Goal: Task Accomplishment & Management: Manage account settings

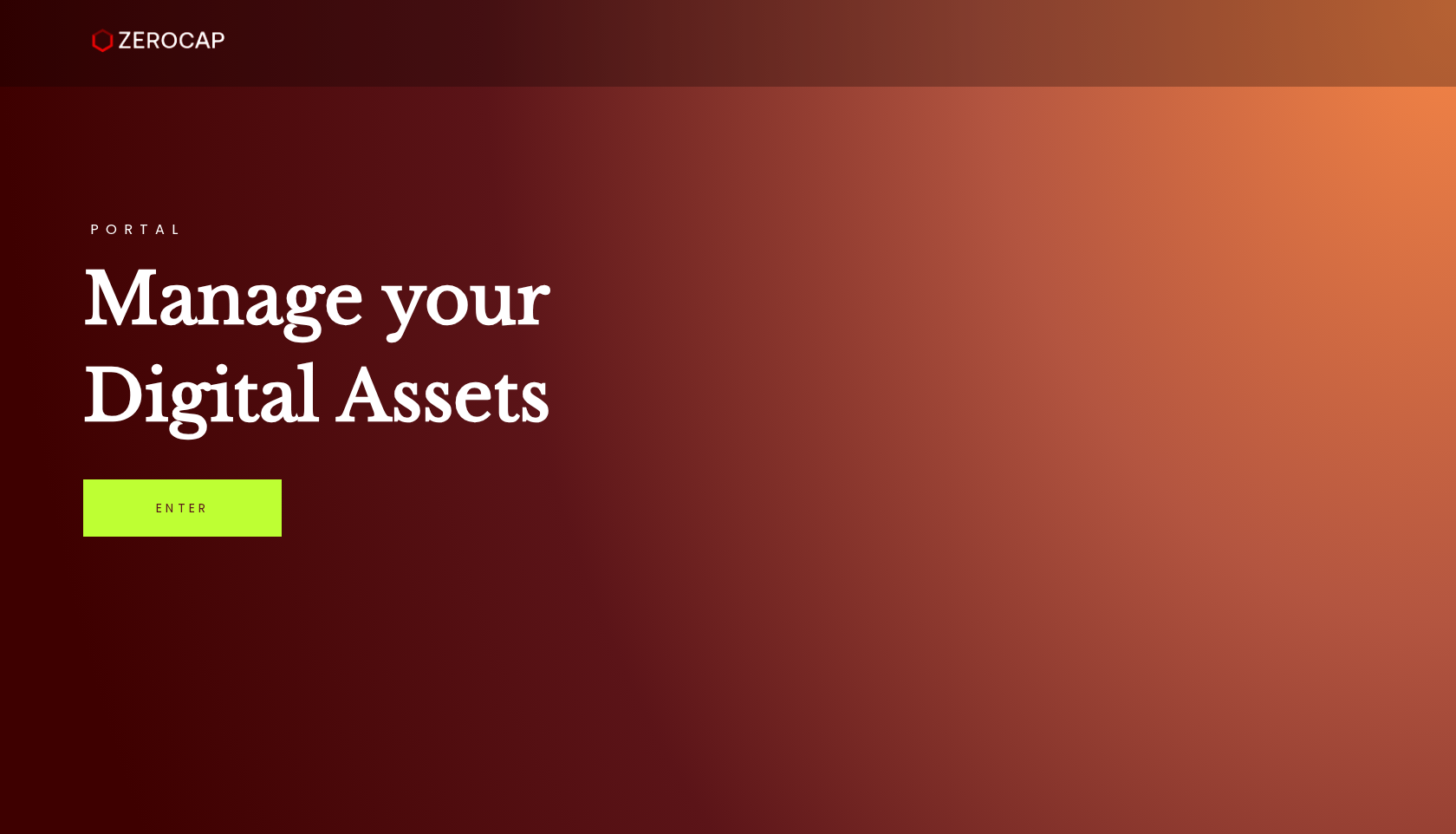
click at [175, 524] on link "Enter" at bounding box center [182, 508] width 198 height 58
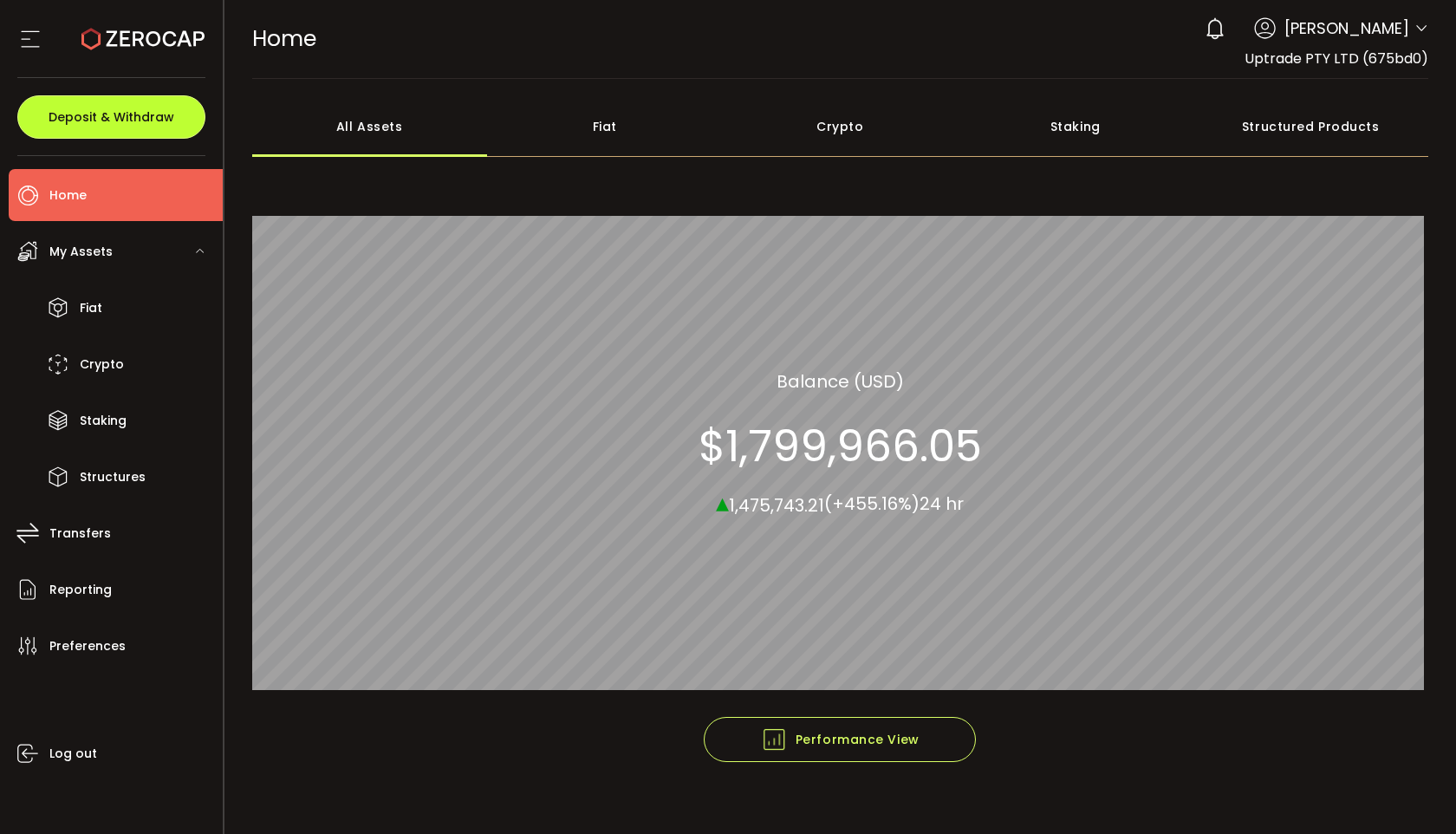
click at [177, 122] on button "Deposit & Withdraw" at bounding box center [111, 117] width 188 height 44
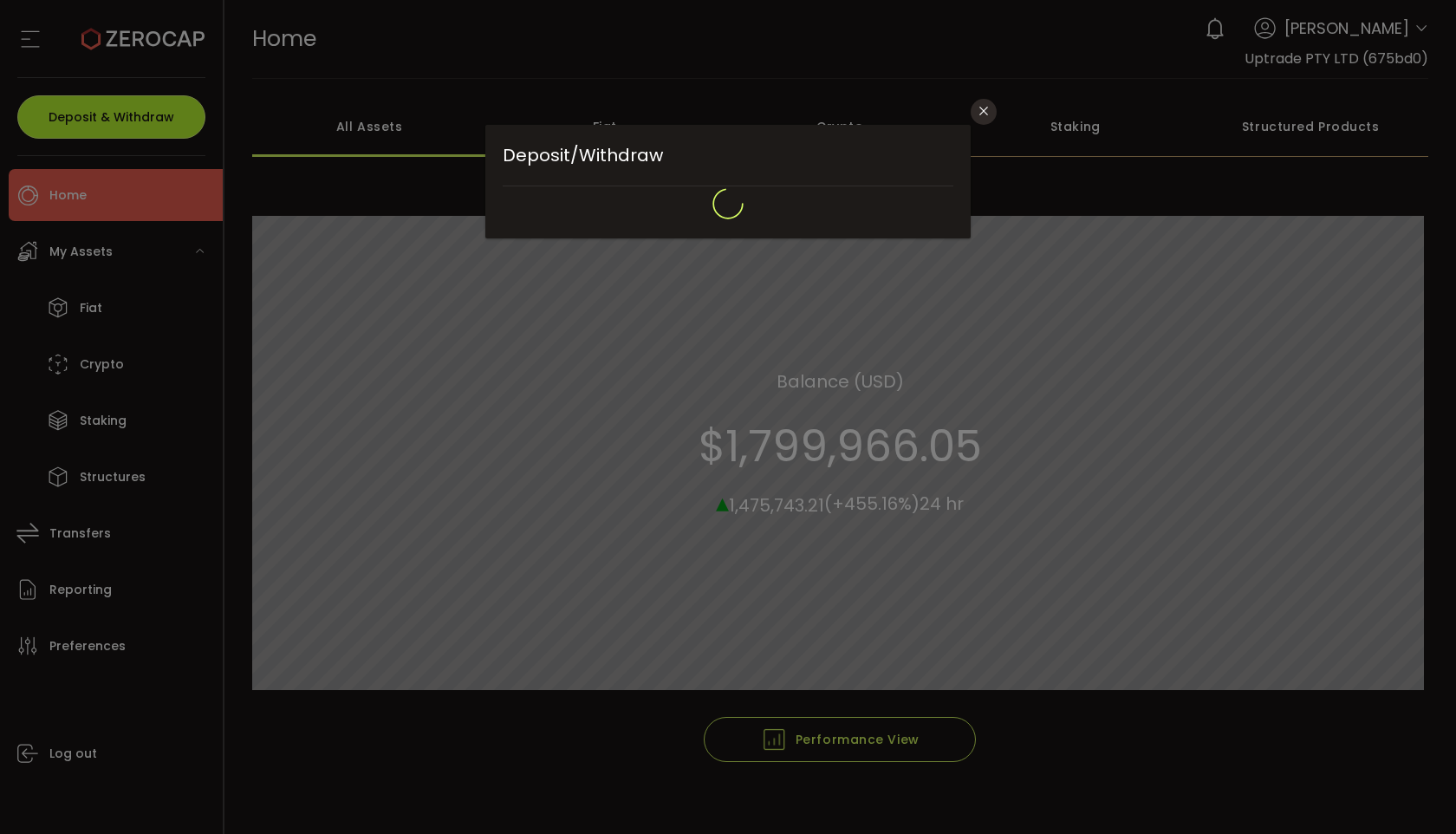
type input "*******"
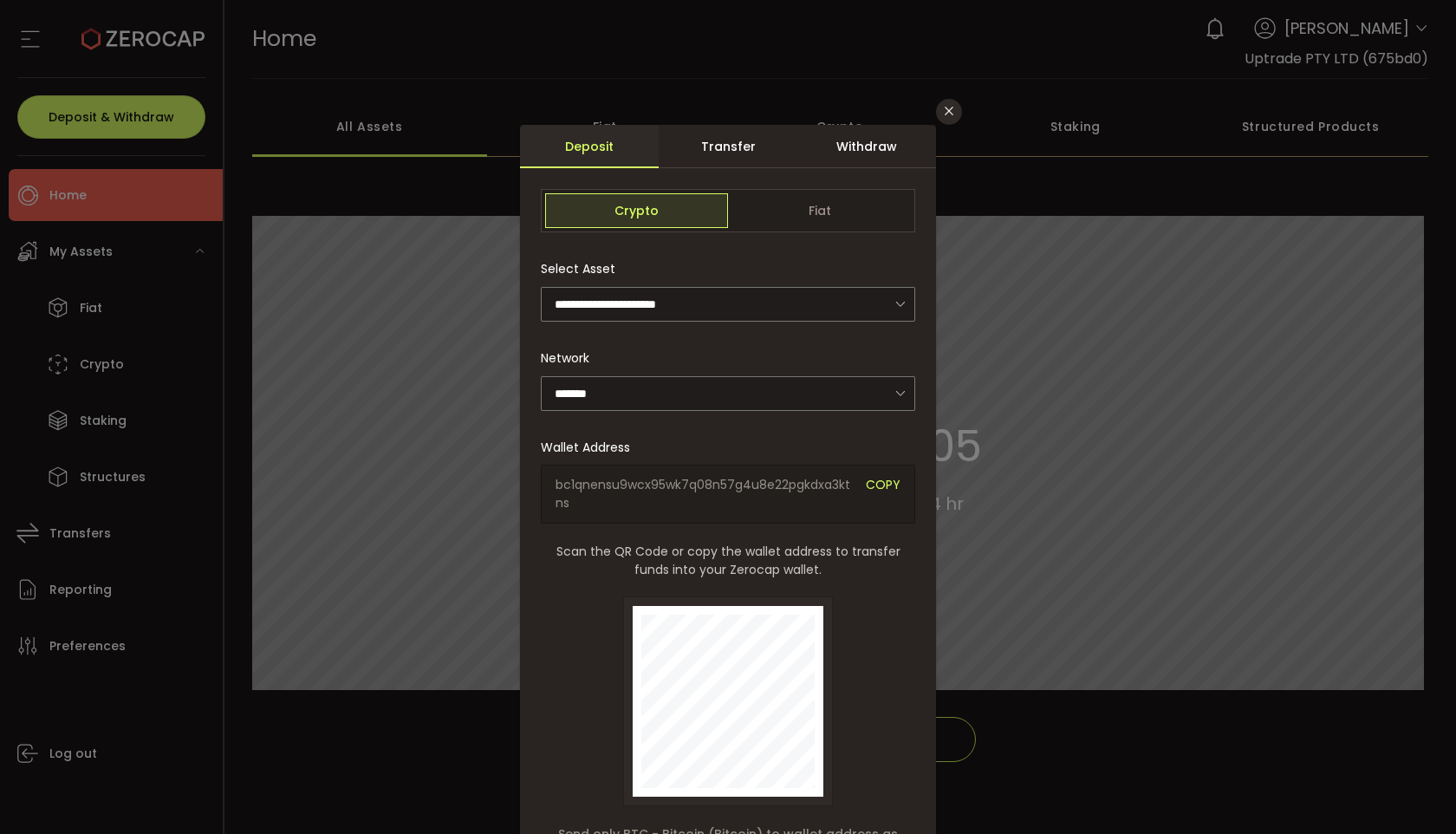
click at [737, 159] on div "Transfer" at bounding box center [728, 147] width 139 height 44
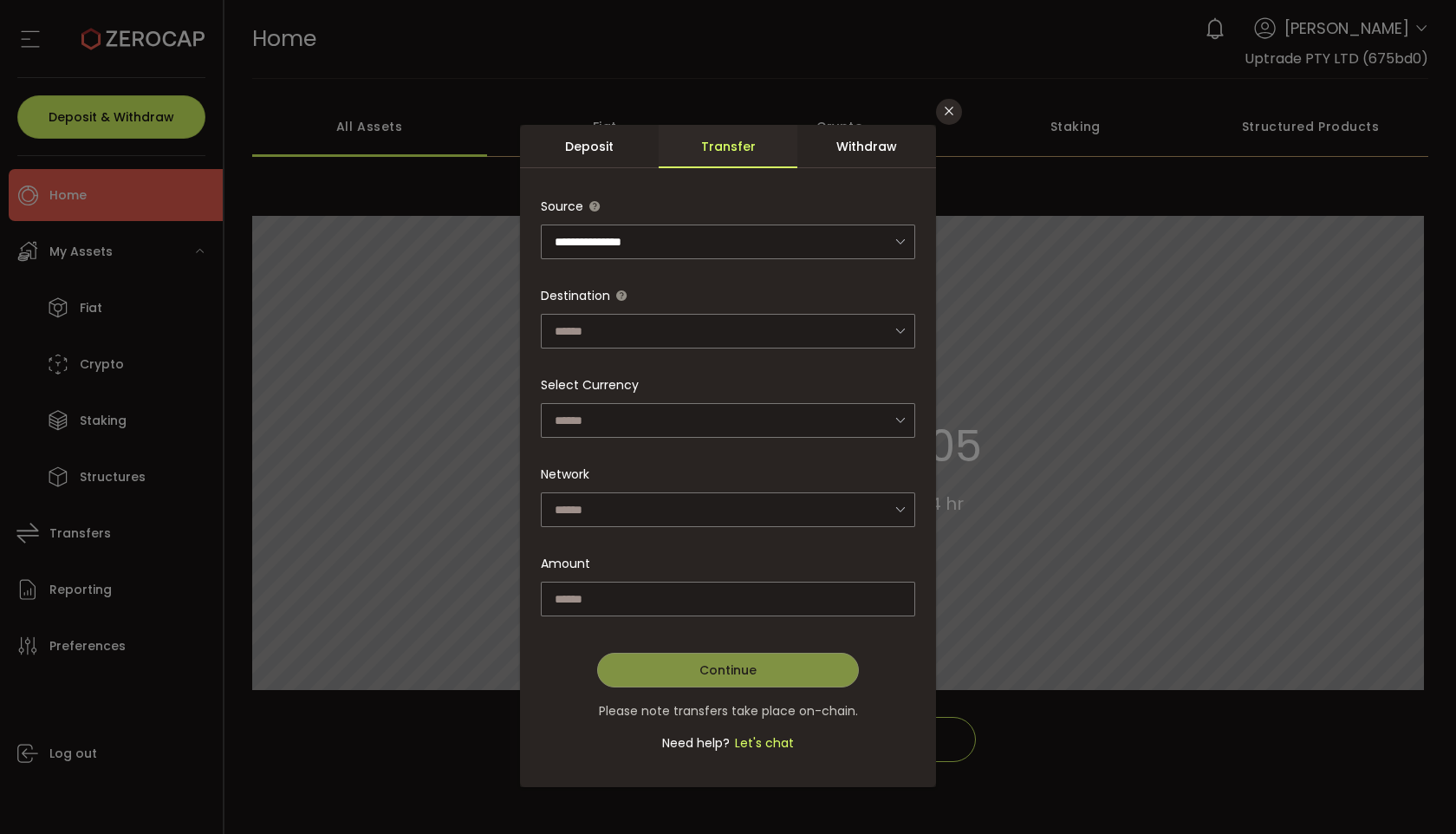
click at [597, 151] on div "Deposit" at bounding box center [589, 147] width 139 height 44
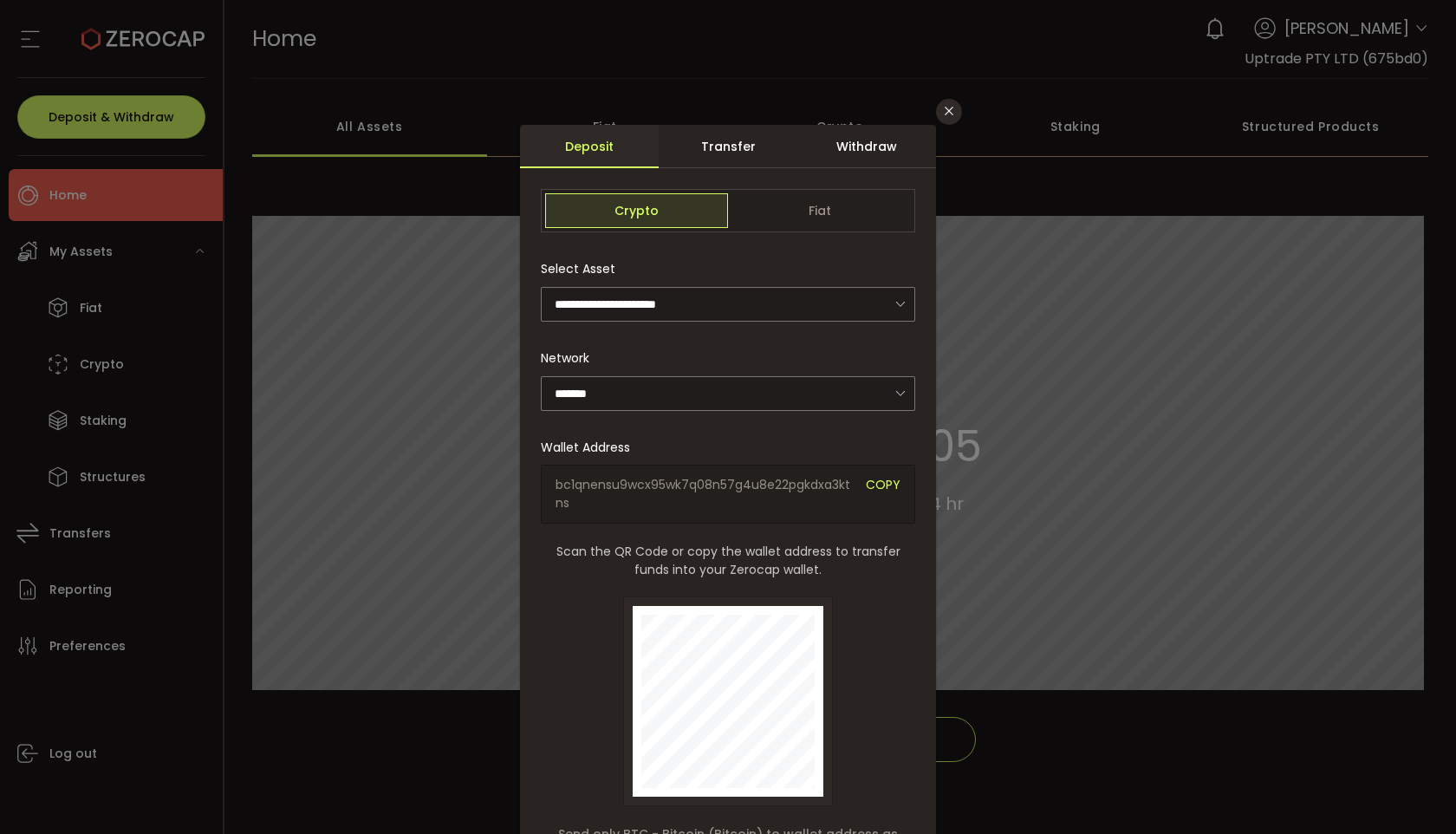
click at [874, 145] on div "Withdraw" at bounding box center [866, 147] width 139 height 44
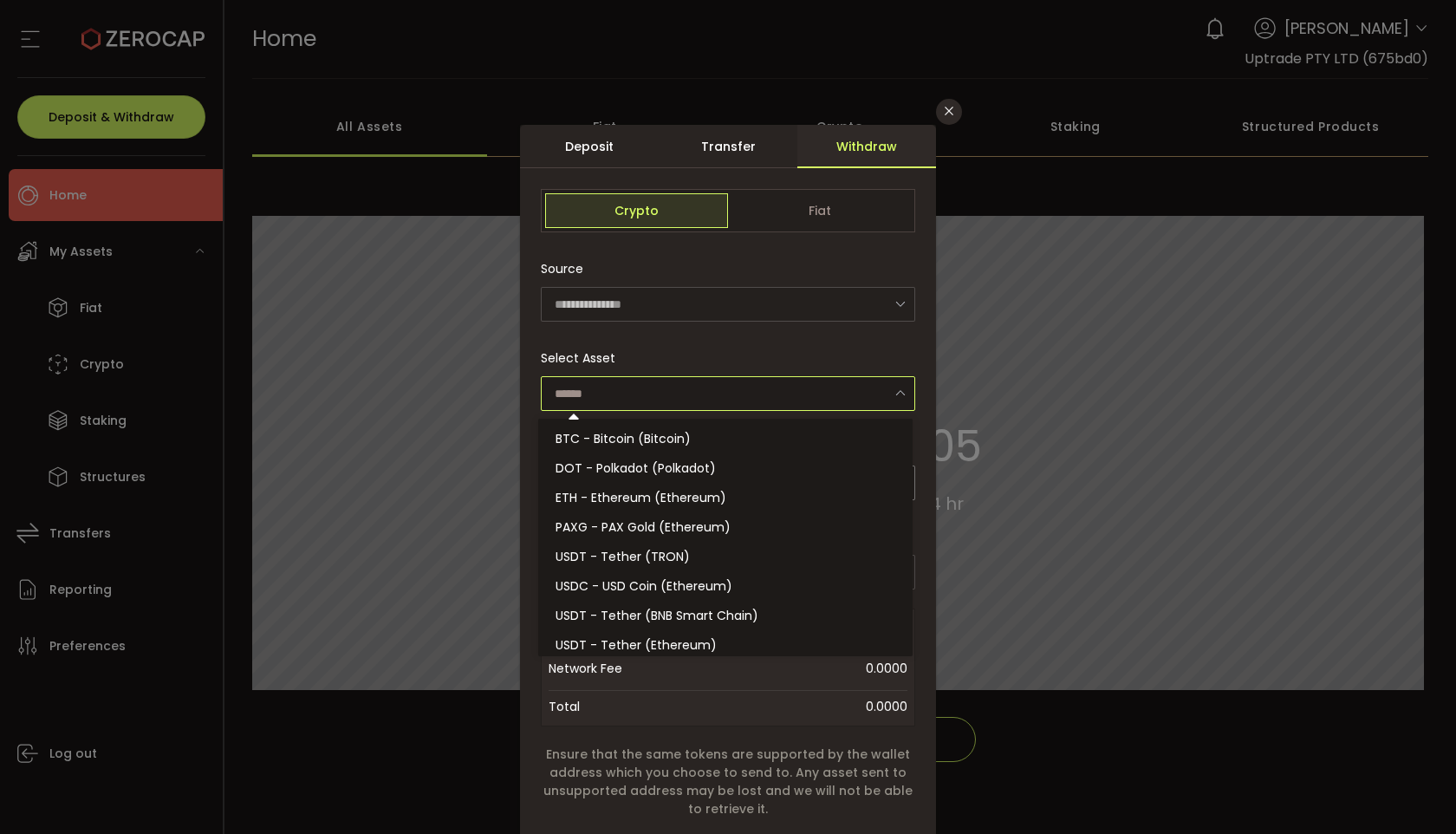
click at [688, 388] on input "dialog" at bounding box center [727, 394] width 374 height 35
click at [693, 350] on div "Select Asset" at bounding box center [727, 376] width 374 height 70
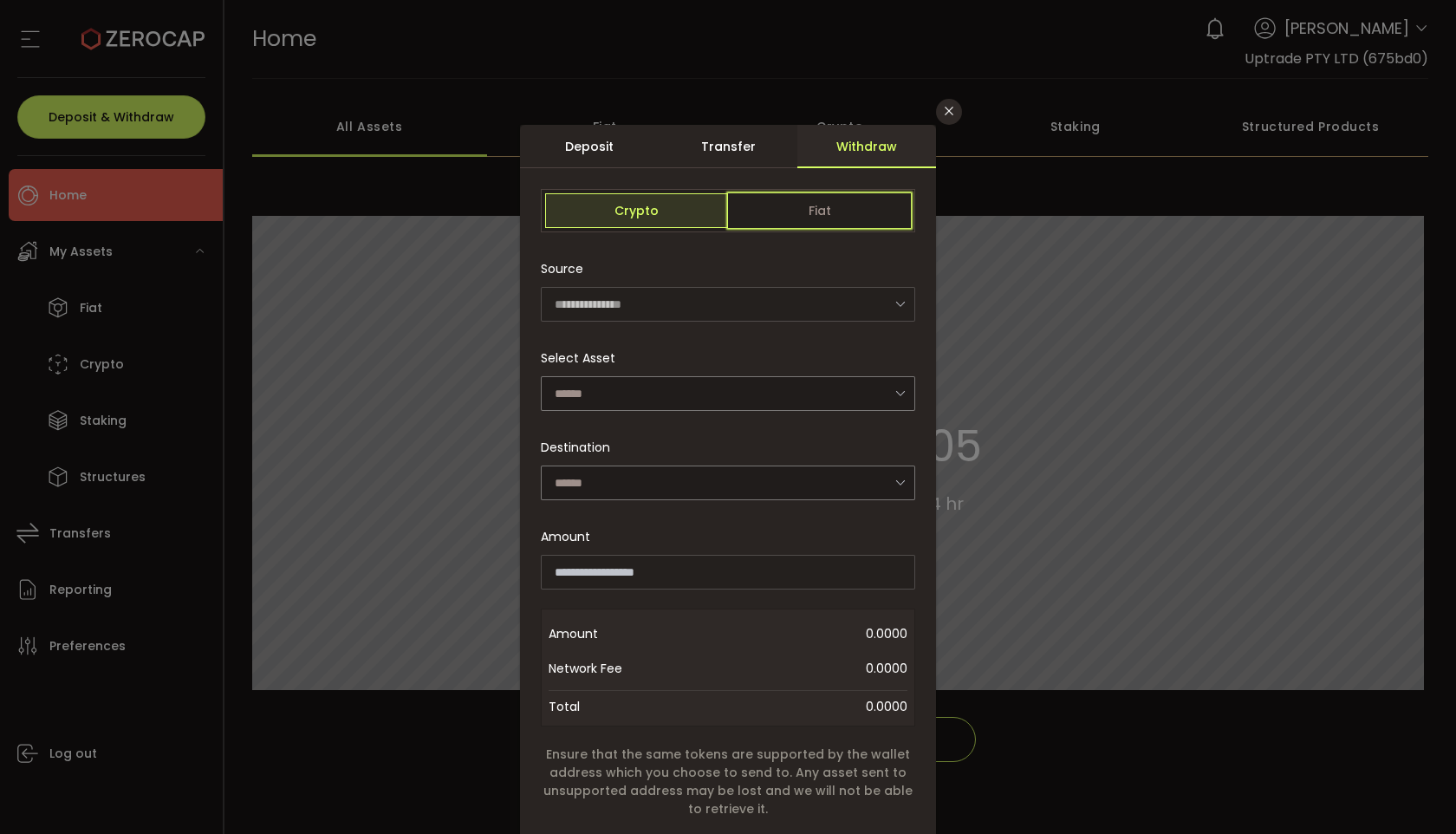
click at [789, 223] on span "Fiat" at bounding box center [819, 210] width 182 height 35
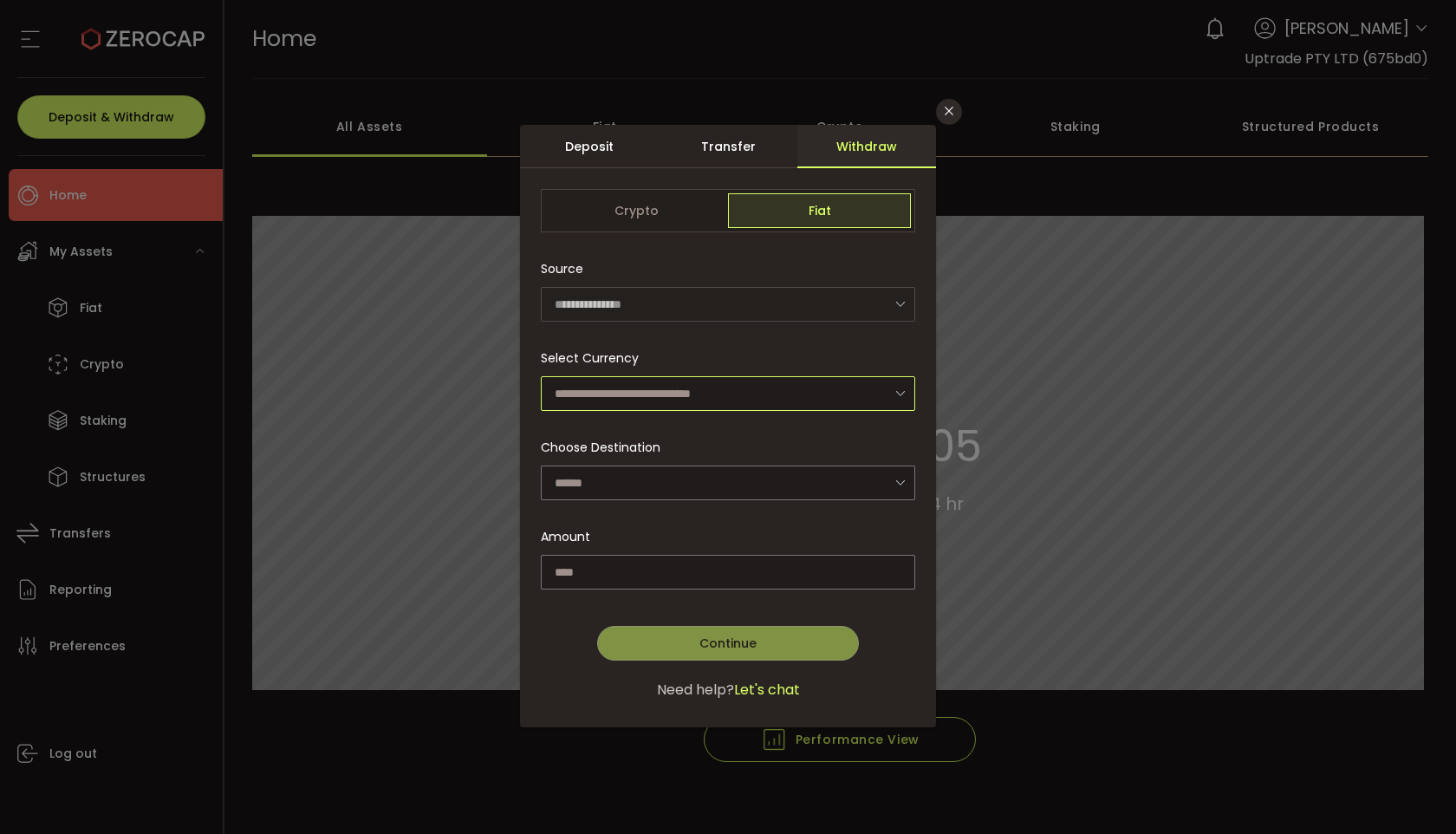
click at [693, 405] on input "dialog" at bounding box center [727, 394] width 374 height 35
click at [675, 439] on span "Australian Dollar (AUD)" at bounding box center [626, 438] width 137 height 17
type input "**********"
click at [654, 488] on input "dialog" at bounding box center [727, 483] width 374 height 35
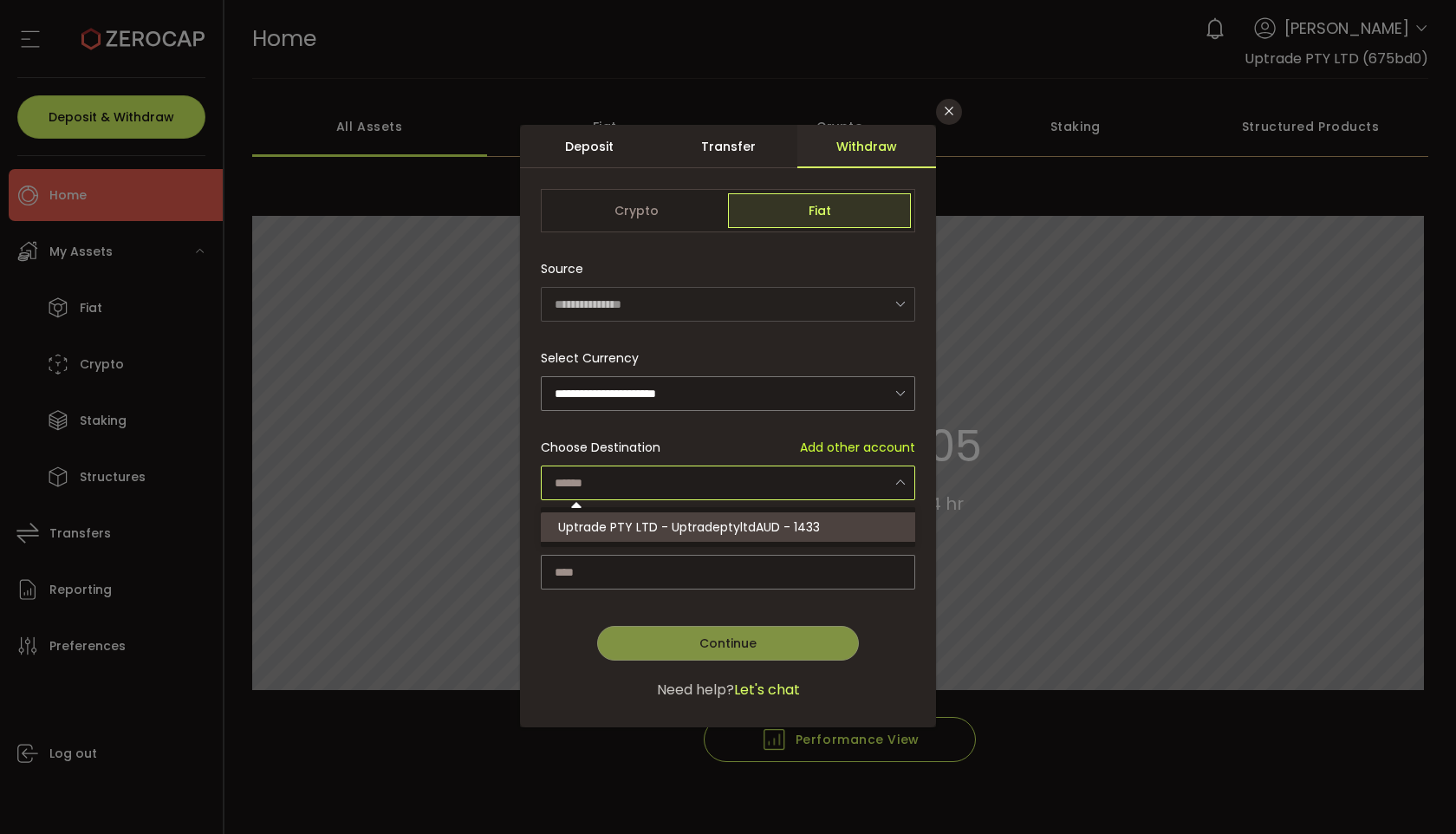
click at [643, 529] on span "Uptrade PTY LTD - UptradeptyltdAUD - 1433" at bounding box center [689, 527] width 262 height 17
type input "**********"
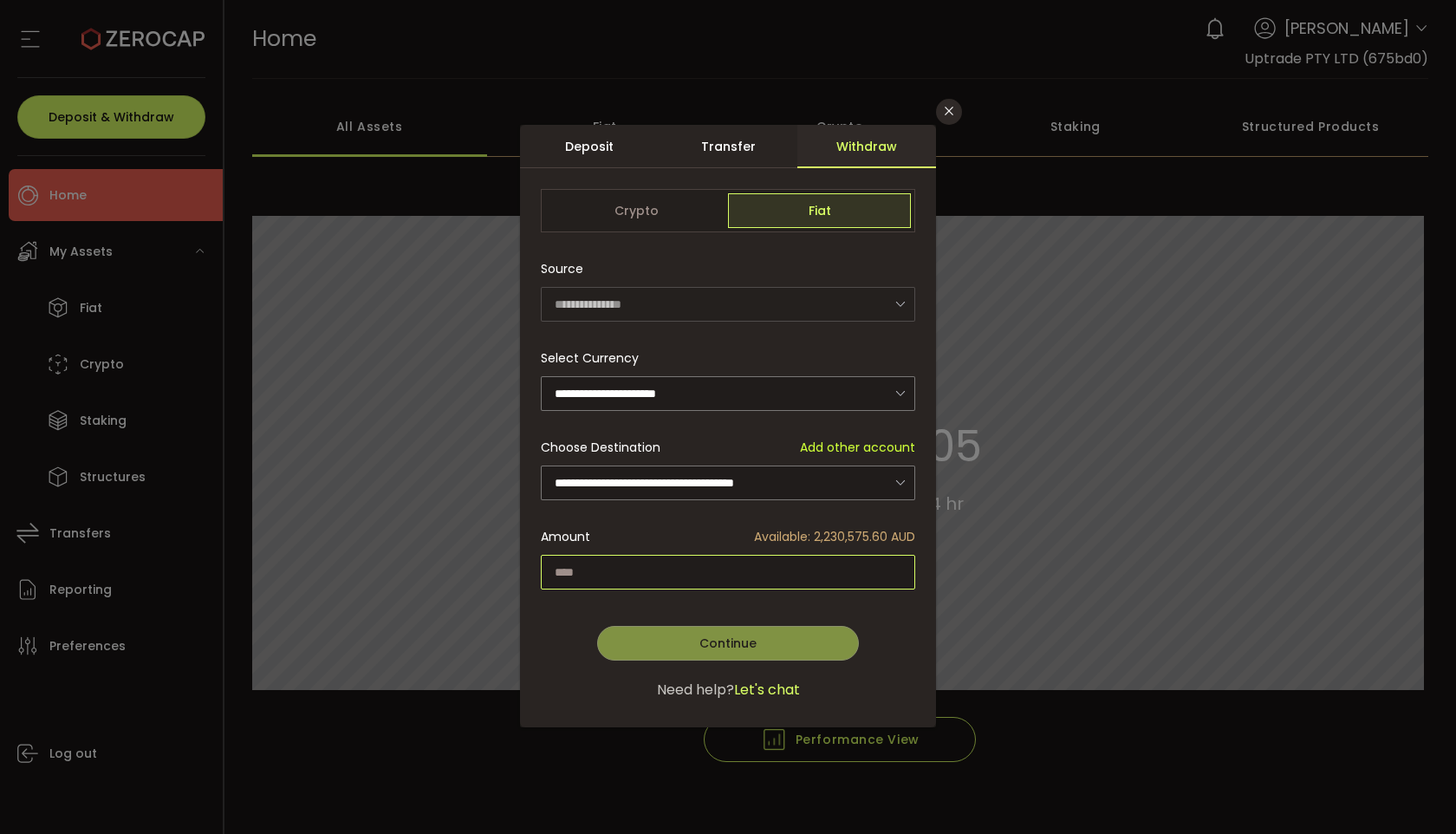
click at [615, 576] on input "dialog" at bounding box center [727, 572] width 374 height 35
type input "*****"
click at [666, 638] on button "Continue" at bounding box center [728, 644] width 262 height 35
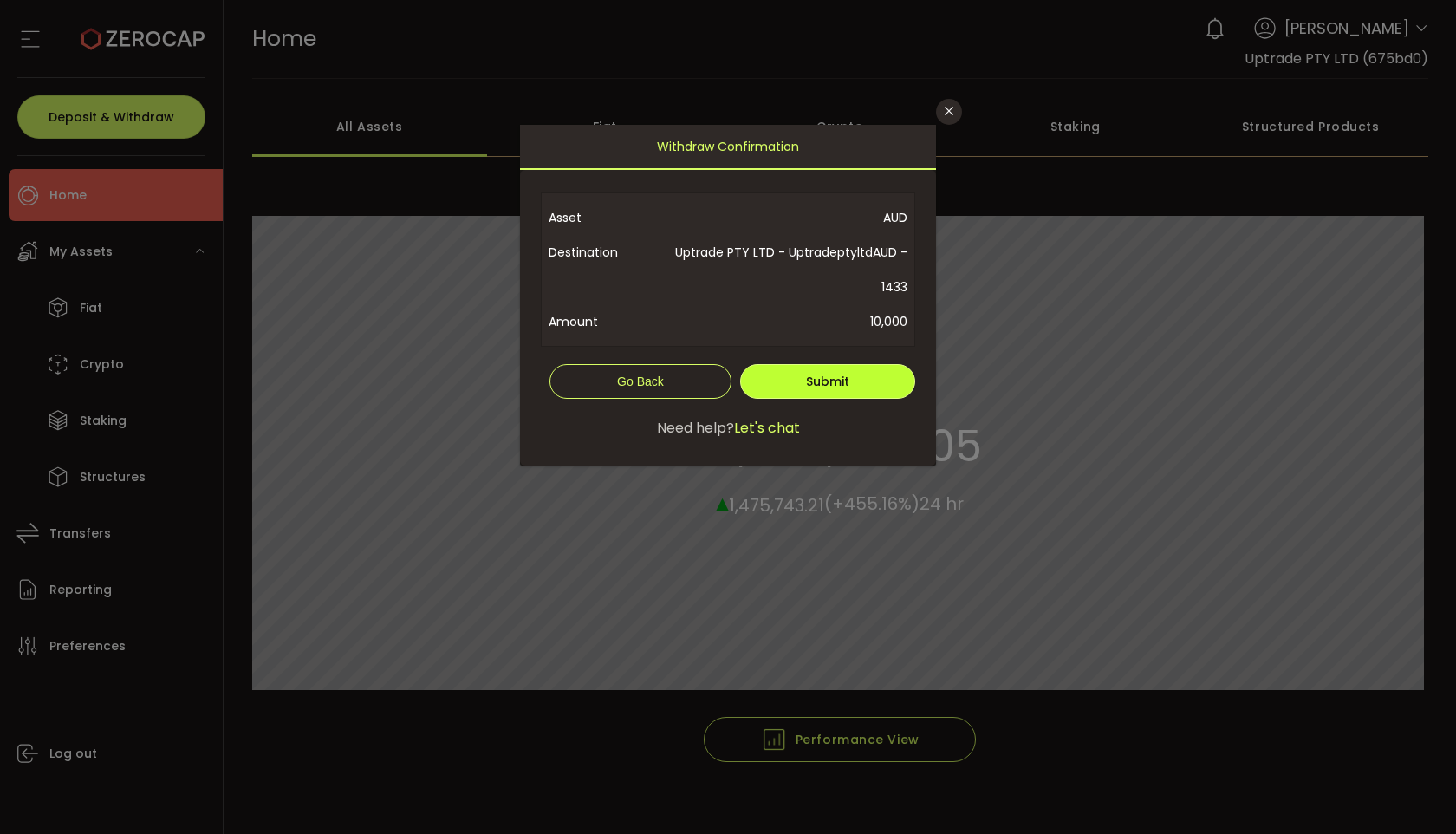
click at [818, 382] on span "Submit" at bounding box center [828, 382] width 44 height 17
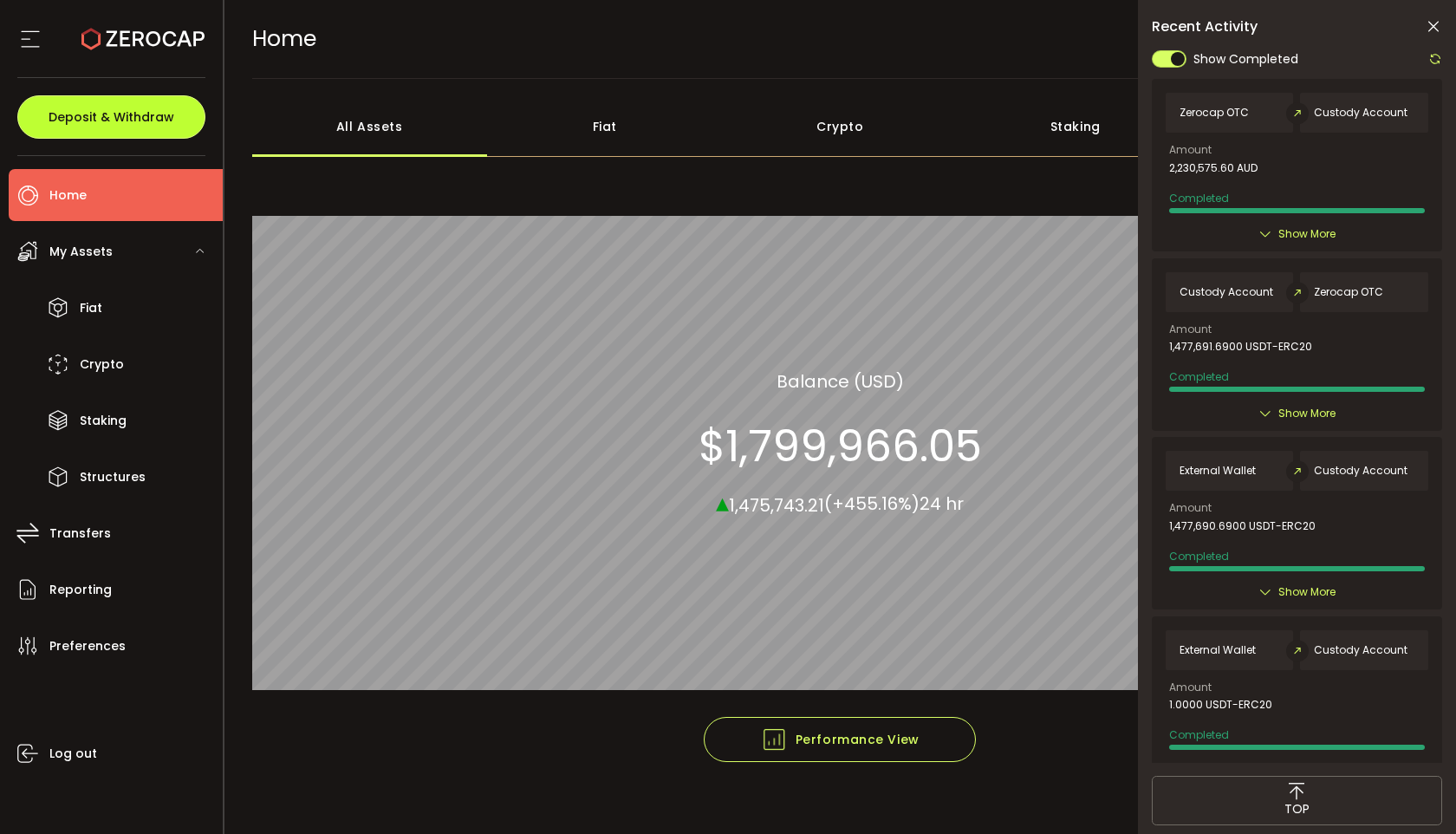
click at [143, 117] on span "Deposit & Withdraw" at bounding box center [112, 117] width 126 height 12
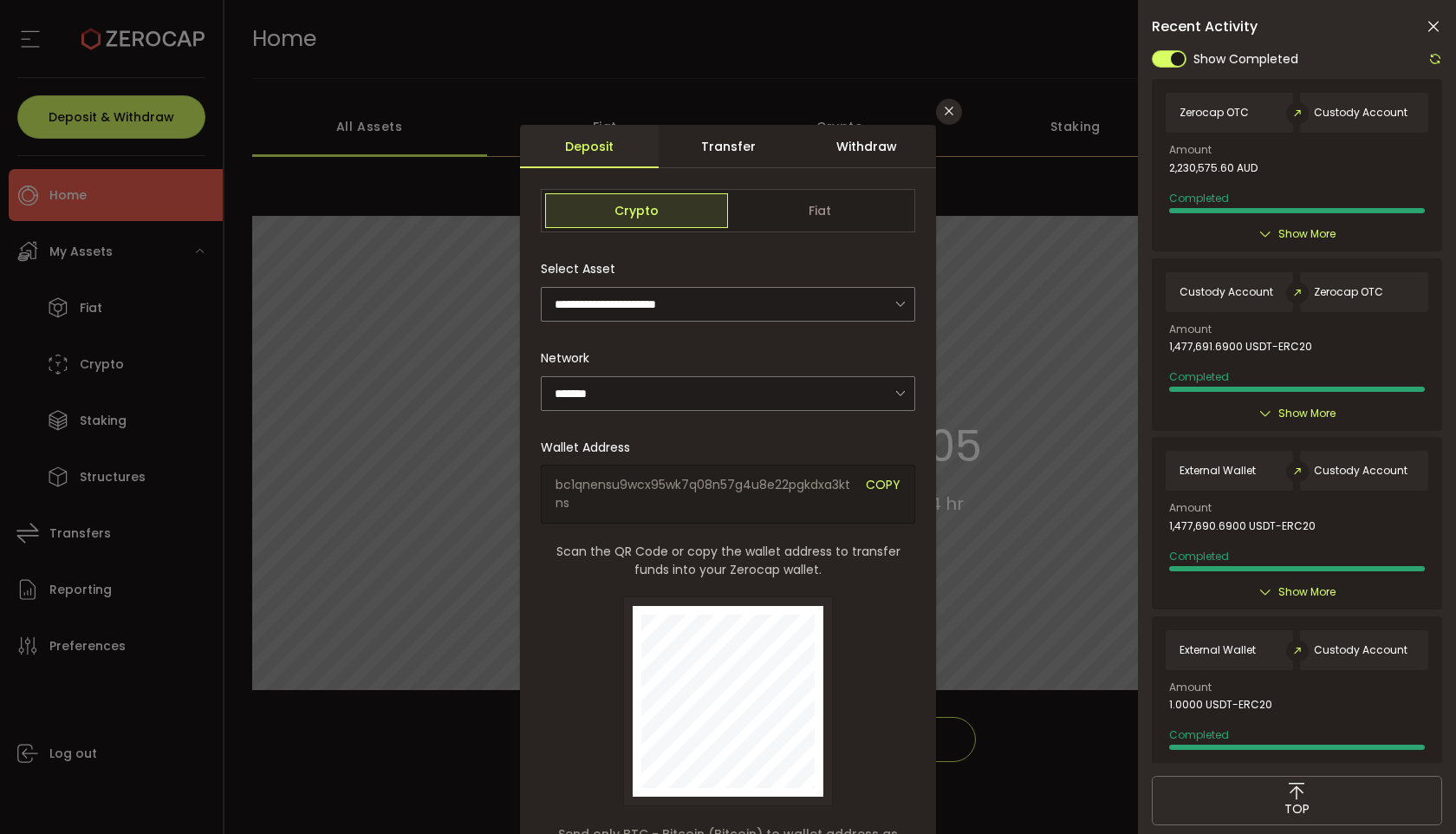
click at [848, 142] on div "Withdraw" at bounding box center [866, 147] width 139 height 44
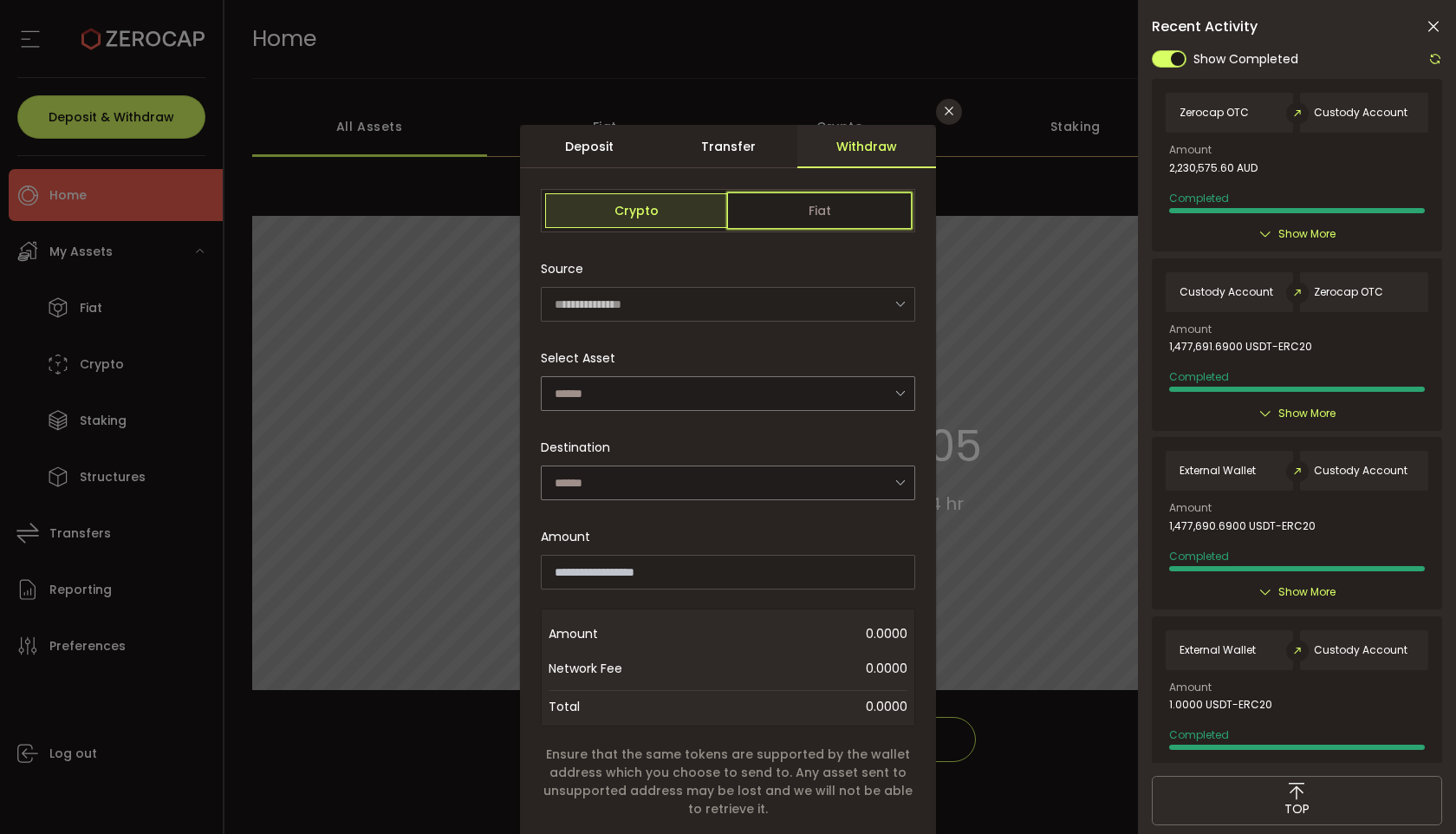
click at [798, 213] on span "Fiat" at bounding box center [819, 210] width 182 height 35
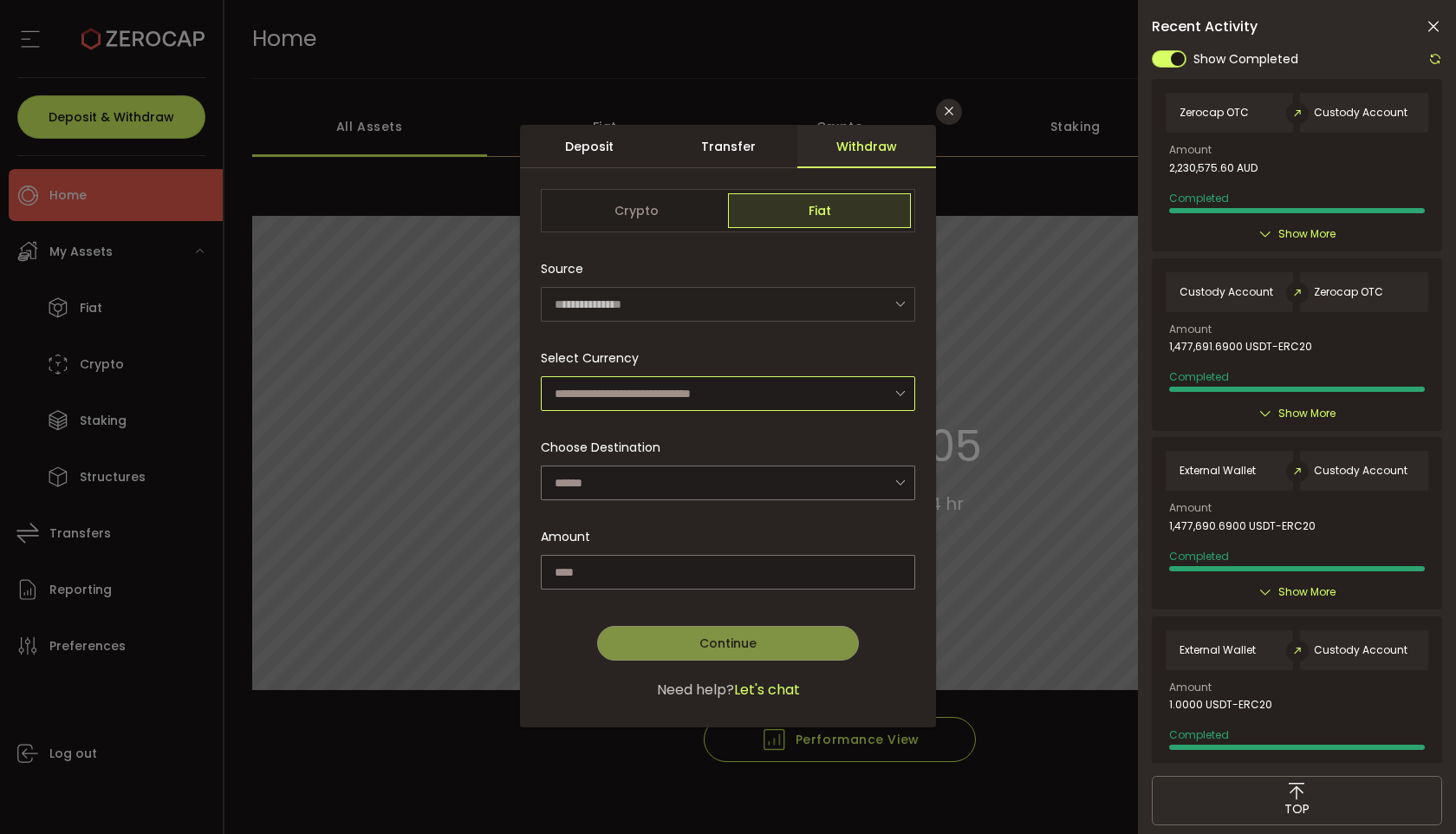
click at [709, 376] on input "dialog" at bounding box center [727, 394] width 374 height 35
click at [645, 437] on span "Australian Dollar (AUD)" at bounding box center [626, 438] width 137 height 17
type input "**********"
click at [662, 490] on input "dialog" at bounding box center [727, 483] width 374 height 35
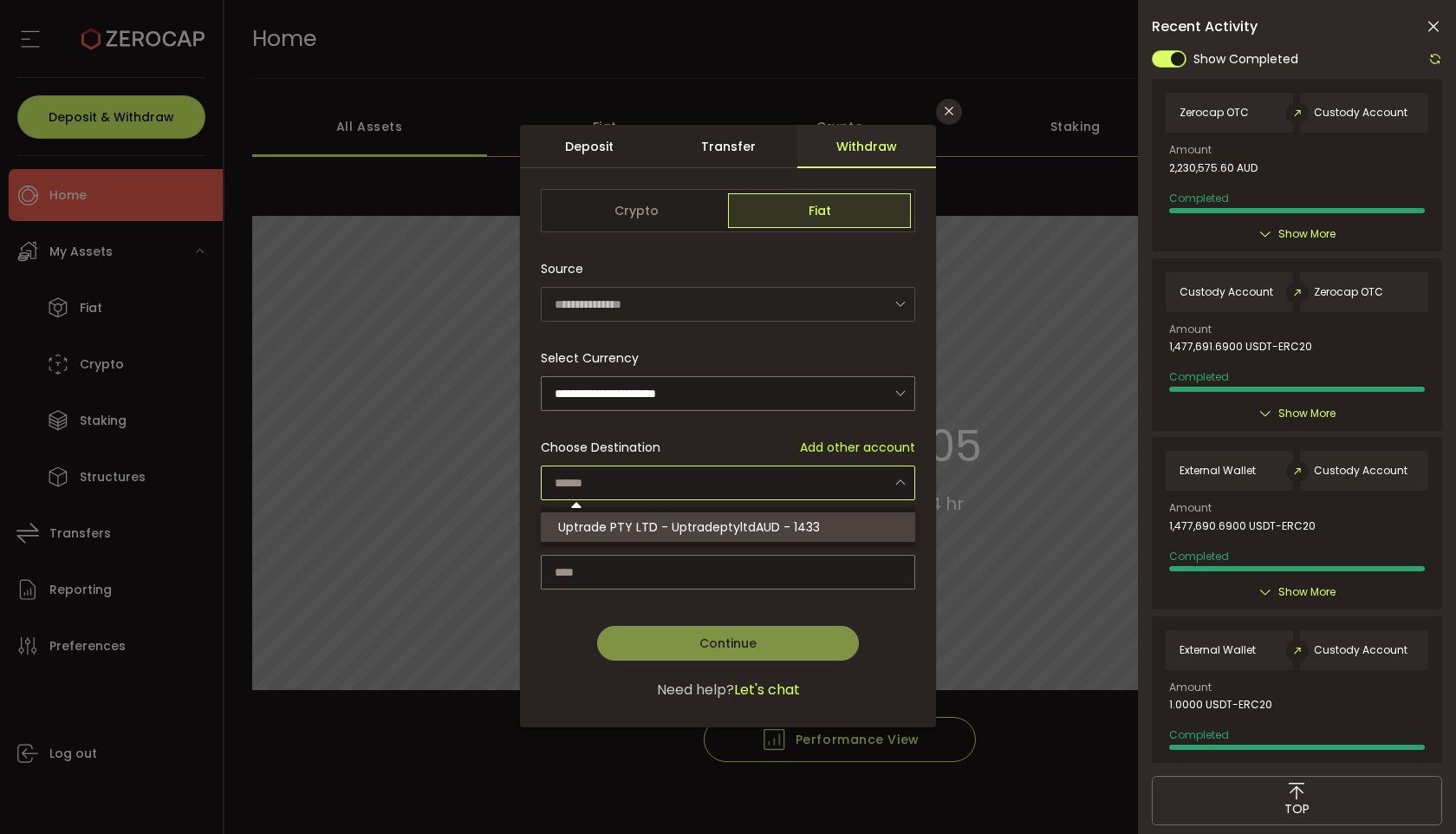
click at [668, 523] on span "Uptrade PTY LTD - UptradeptyltdAUD - 1433" at bounding box center [689, 527] width 262 height 17
type input "**********"
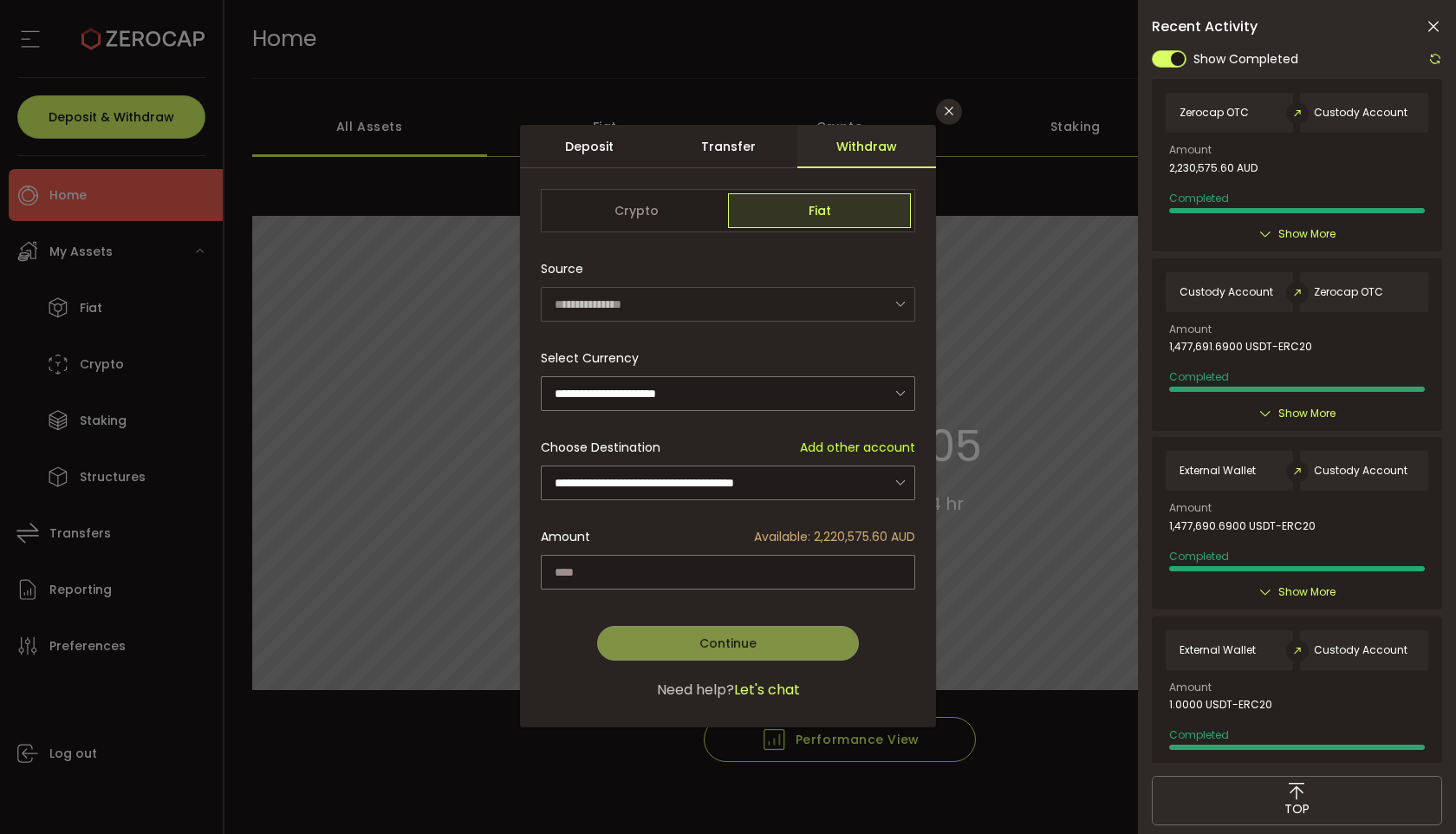
drag, startPoint x: 818, startPoint y: 533, endPoint x: 865, endPoint y: 533, distance: 47.0
click at [865, 533] on span "Available: 2,220,575.60 AUD" at bounding box center [834, 537] width 161 height 18
drag, startPoint x: 814, startPoint y: 534, endPoint x: 881, endPoint y: 535, distance: 67.0
click at [881, 535] on span "Available: 2,220,575.60 AUD" at bounding box center [834, 537] width 161 height 18
click at [623, 566] on input "dialog" at bounding box center [727, 572] width 374 height 35
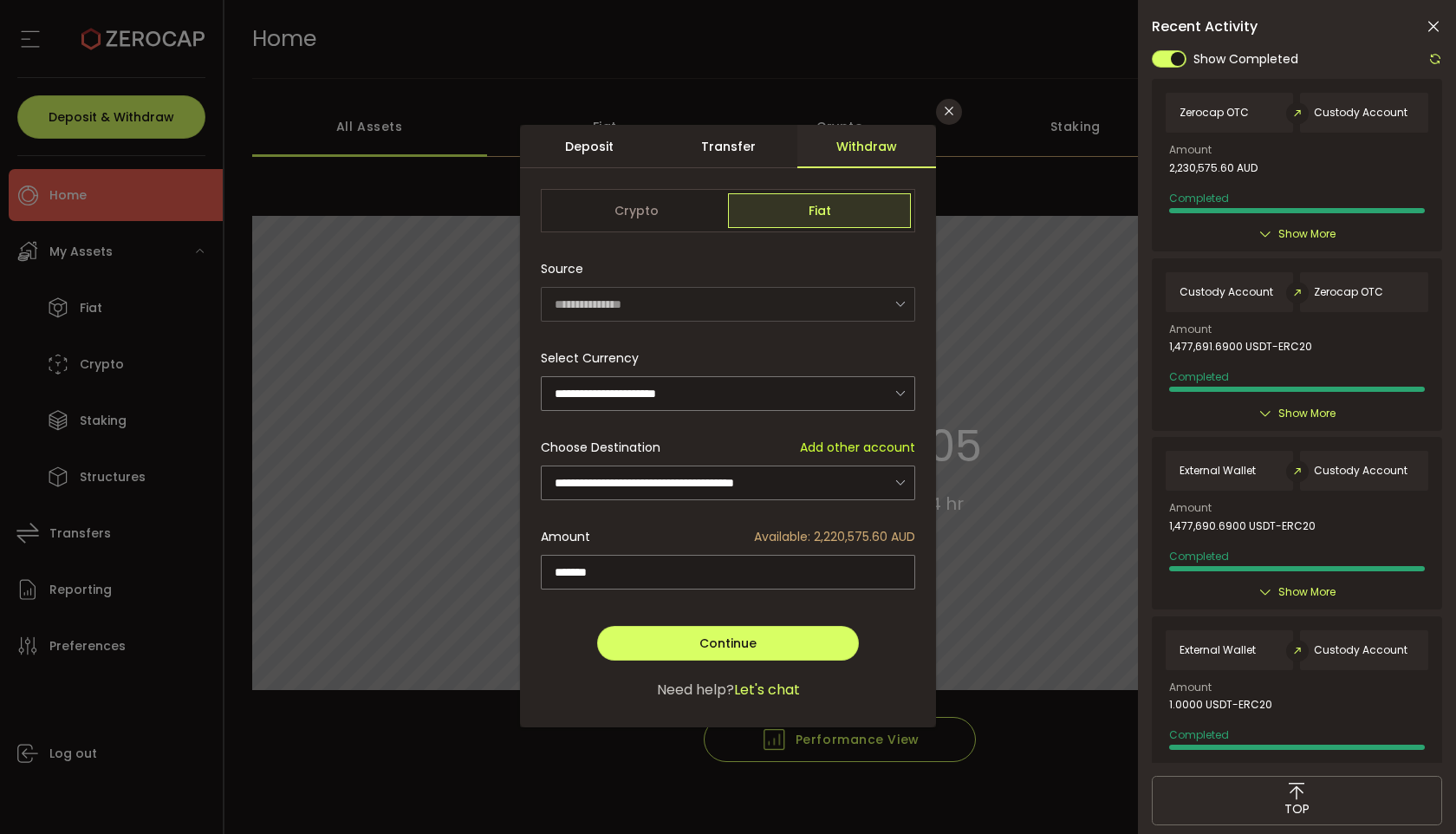
click at [560, 679] on div "Need help? Let's chat" at bounding box center [727, 690] width 374 height 21
drag, startPoint x: 616, startPoint y: 579, endPoint x: 464, endPoint y: 565, distance: 152.6
click at [464, 565] on div "**********" at bounding box center [728, 417] width 1456 height 834
type input "******"
click at [576, 634] on div "Continue Go Back Submit" at bounding box center [727, 625] width 374 height 69
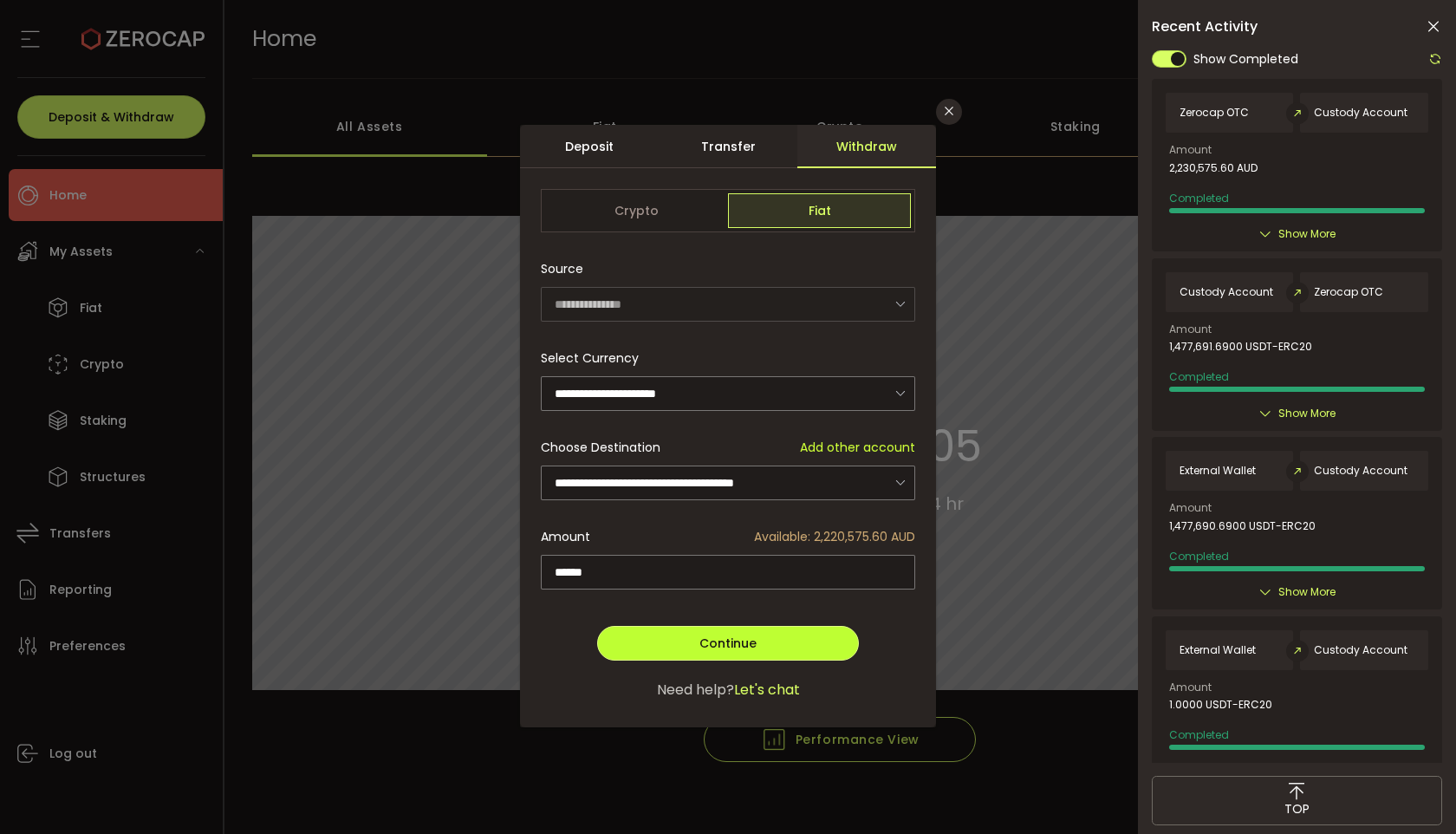
click at [659, 631] on button "Continue" at bounding box center [728, 644] width 262 height 35
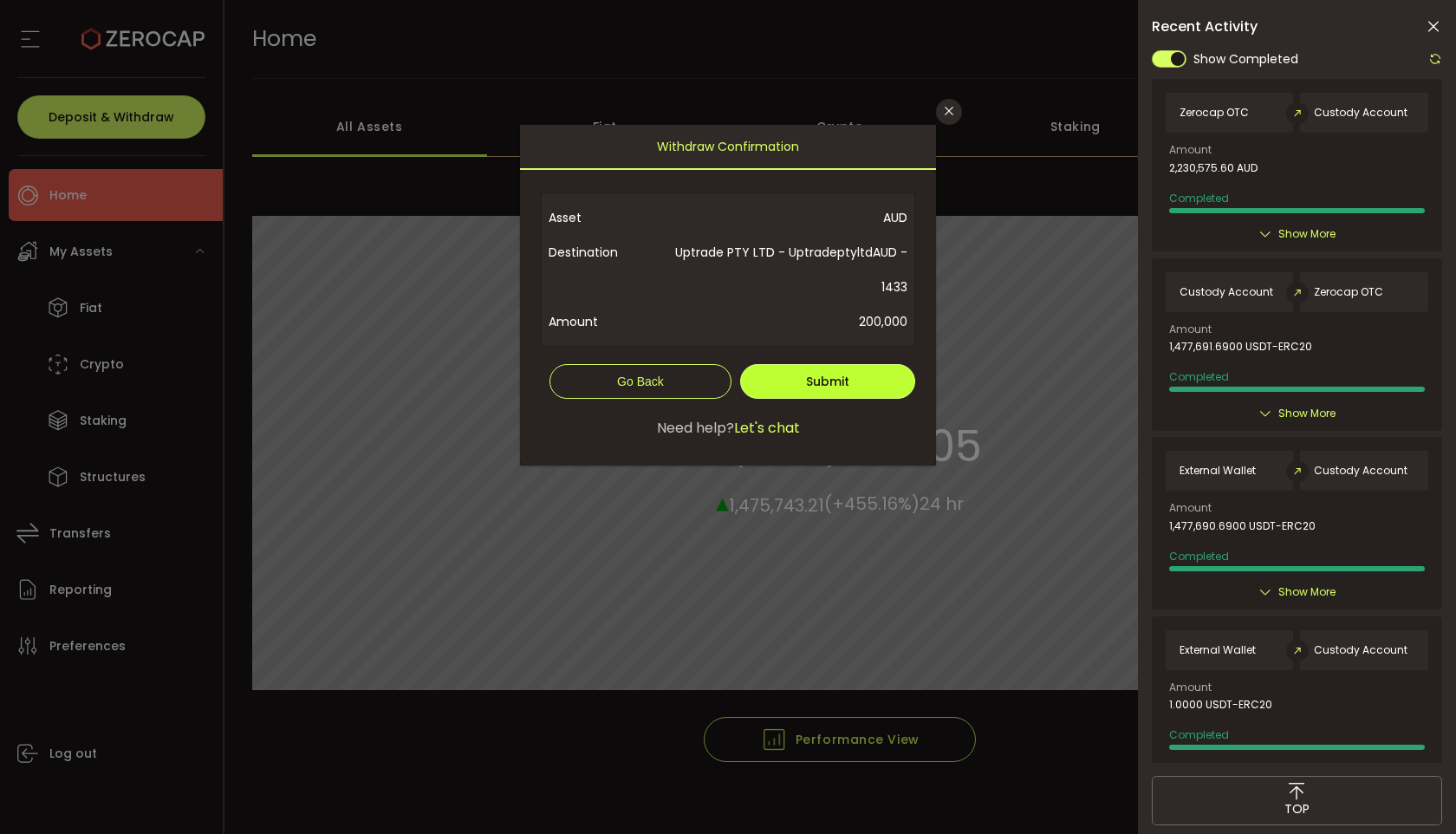
click at [835, 382] on span "Submit" at bounding box center [828, 382] width 44 height 17
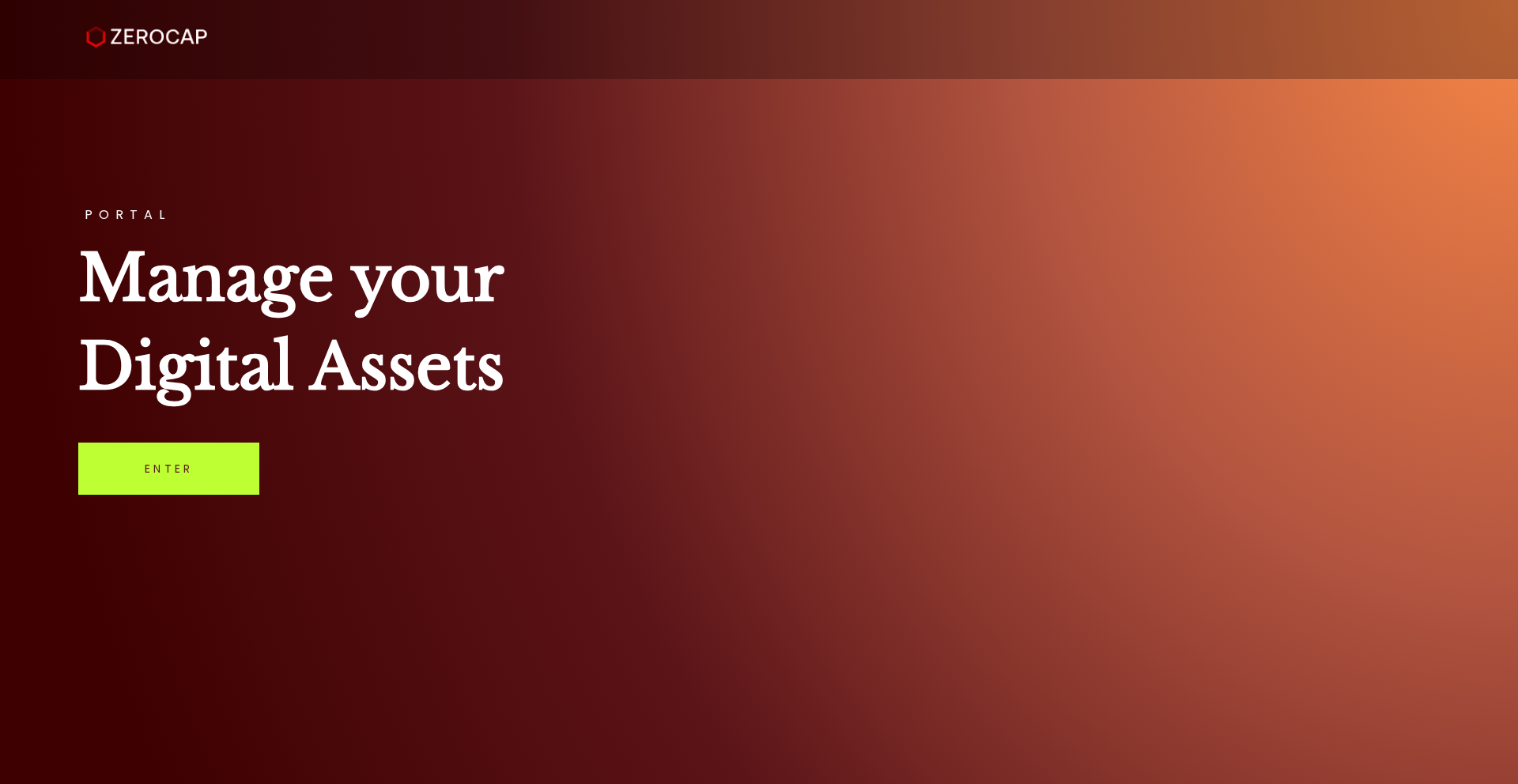
click at [189, 468] on link "Enter" at bounding box center [168, 469] width 181 height 53
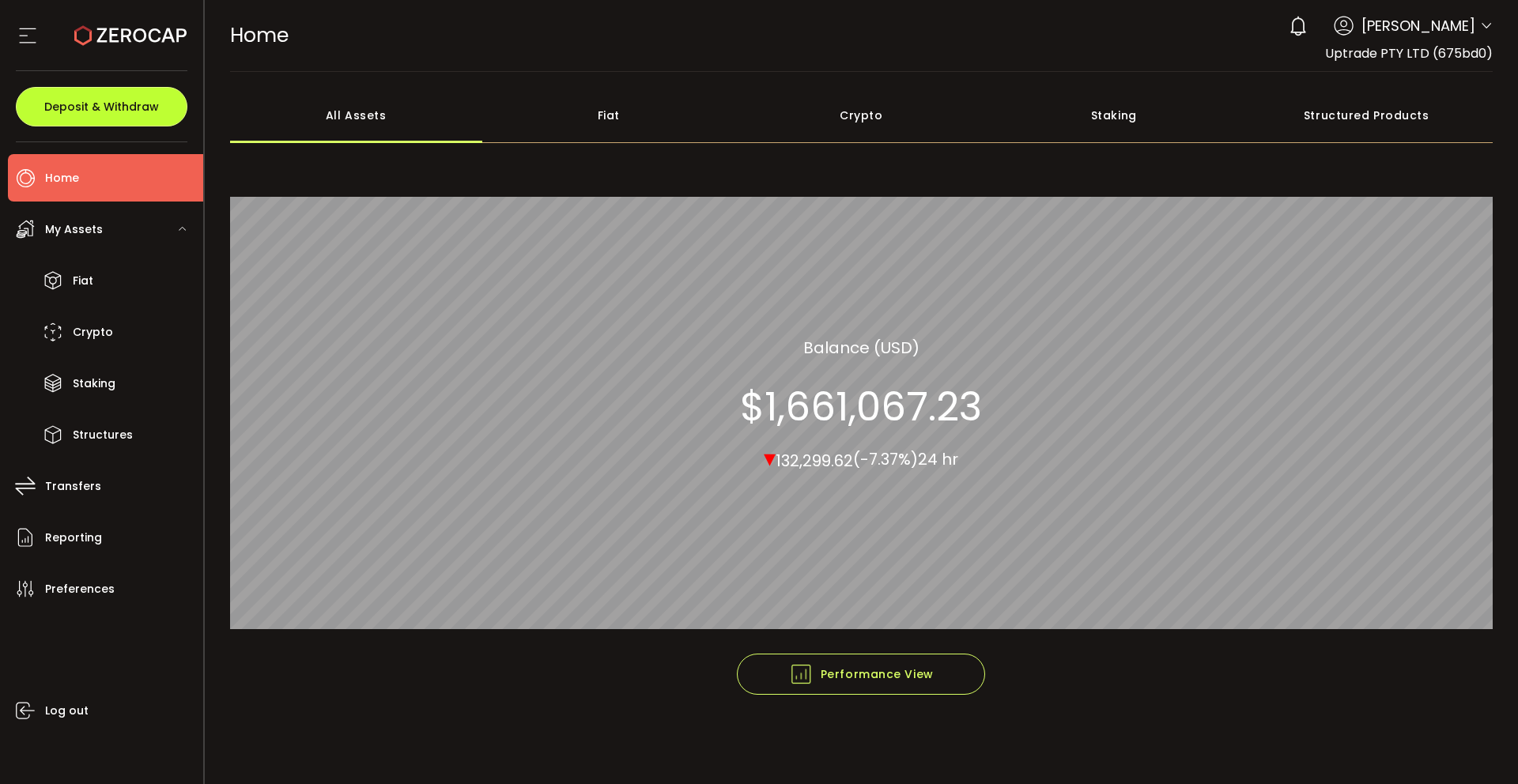
click at [119, 103] on span "Deposit & Withdraw" at bounding box center [102, 107] width 115 height 11
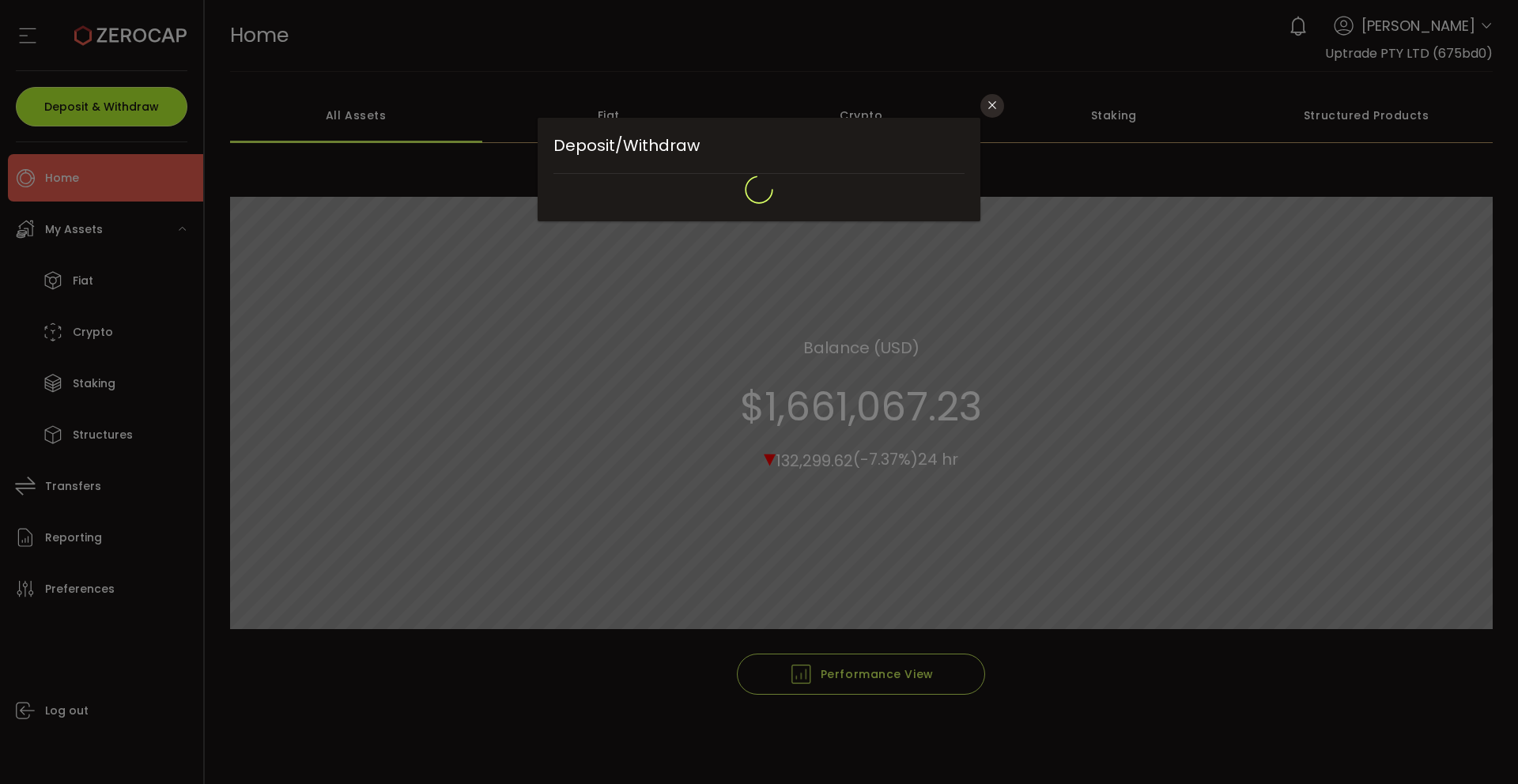
type input "*******"
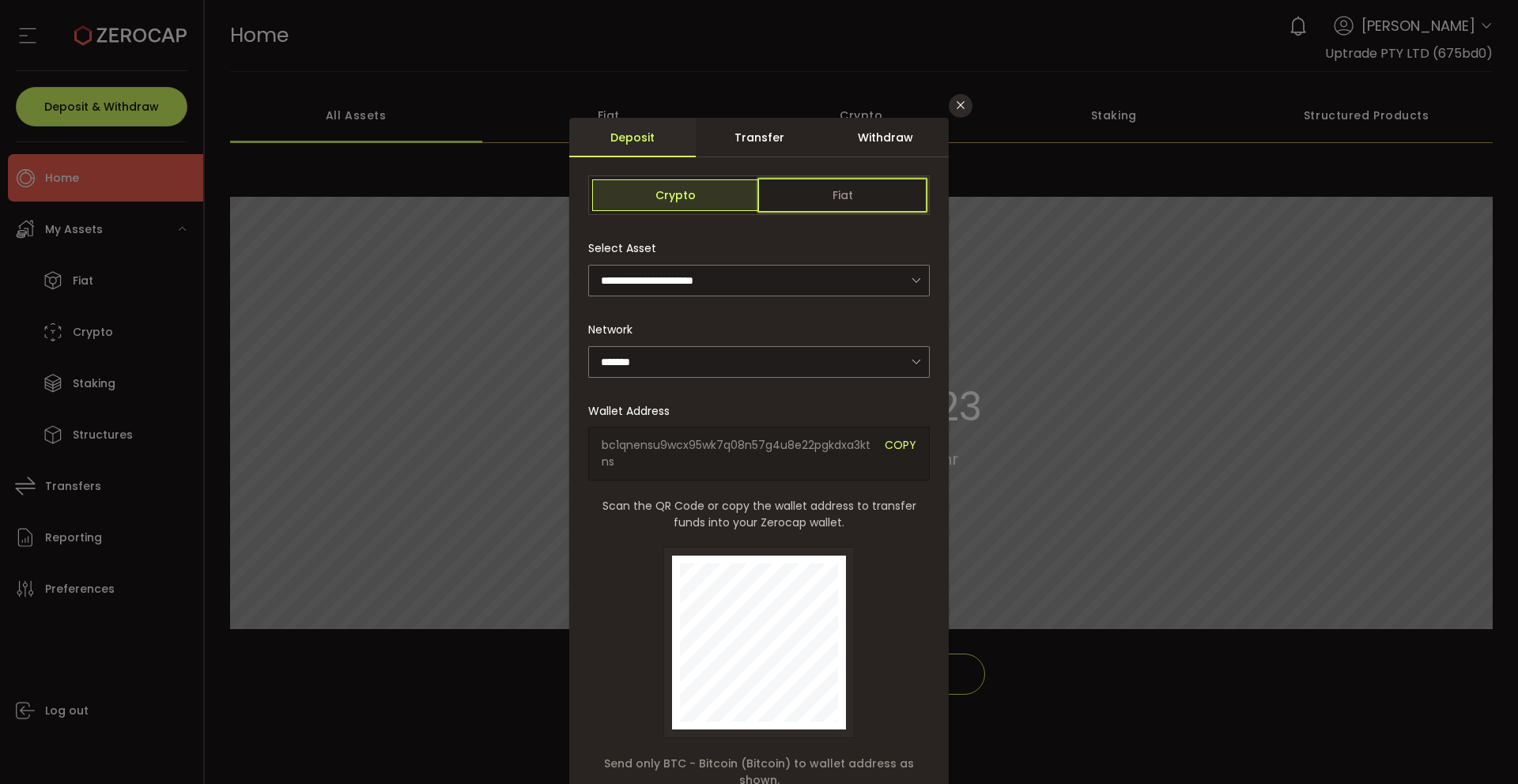
click at [839, 197] on span "Fiat" at bounding box center [842, 195] width 166 height 32
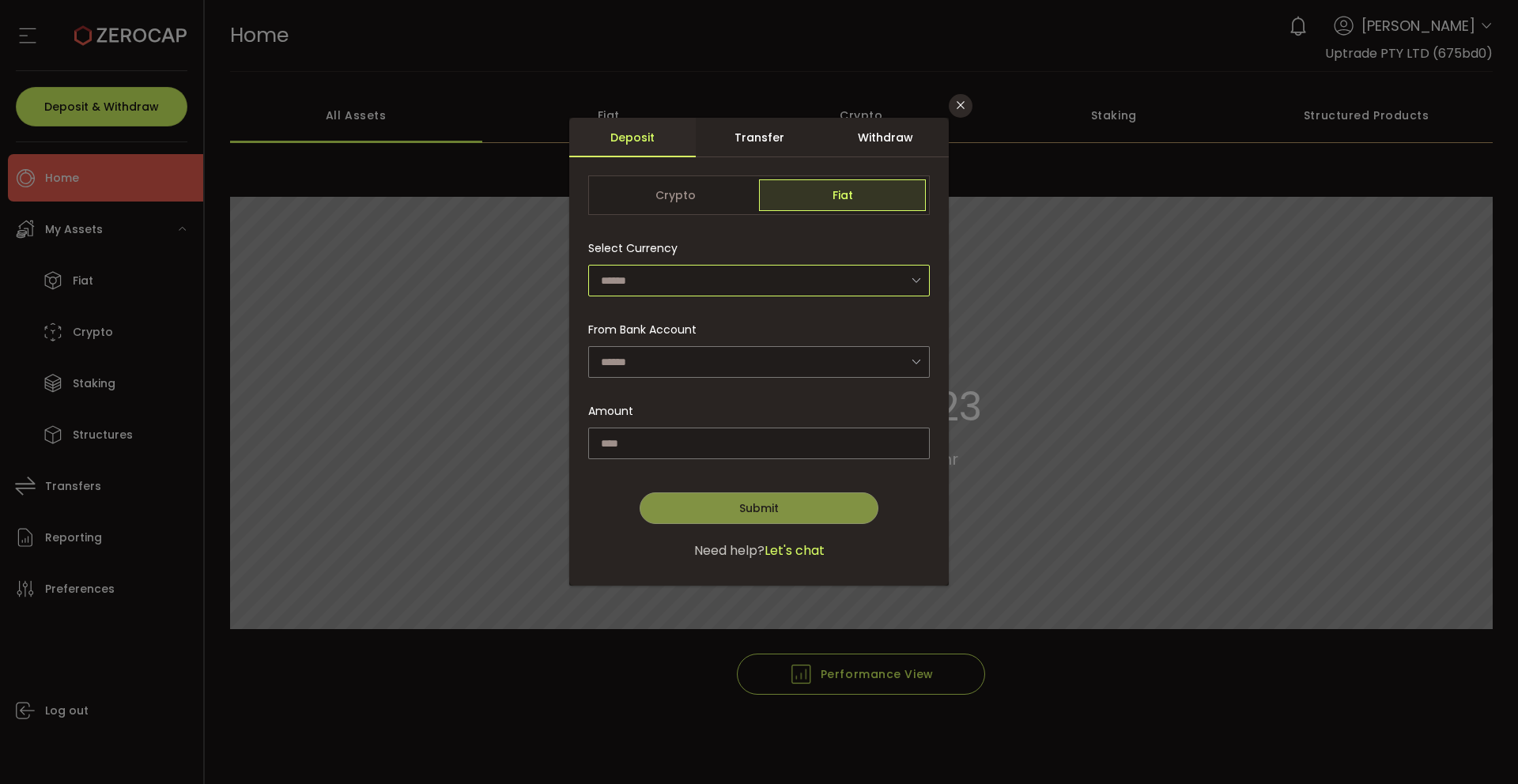
click at [711, 284] on input "dialog" at bounding box center [759, 281] width 342 height 32
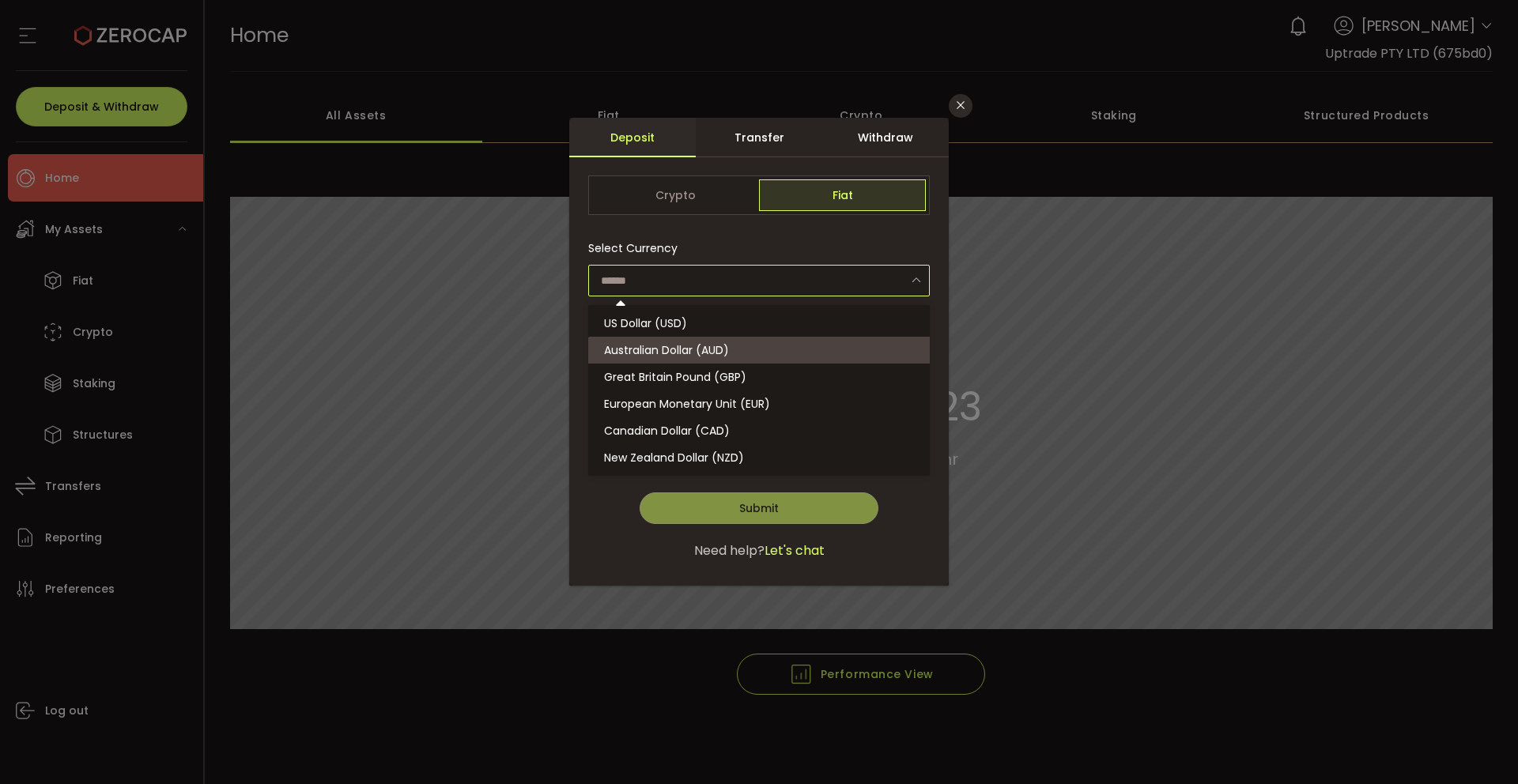
click at [680, 352] on span "Australian Dollar (AUD)" at bounding box center [666, 350] width 125 height 16
type input "**********"
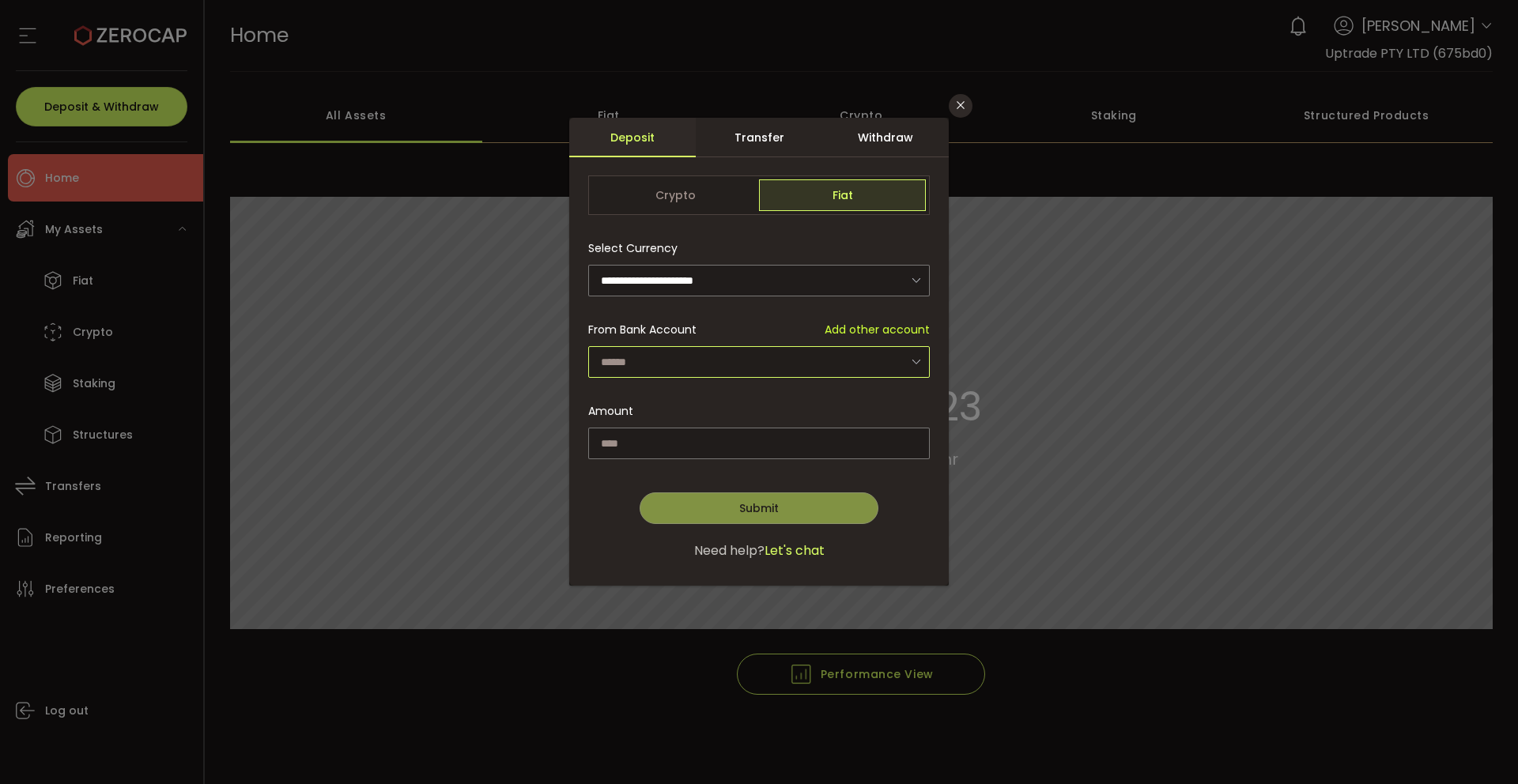
click at [674, 367] on input "dialog" at bounding box center [759, 362] width 342 height 32
click at [674, 405] on span "Uptrade PTY LTD - UptradeptyltdAUD - 1433" at bounding box center [723, 404] width 239 height 16
type input "**********"
click at [655, 447] on input "dialog" at bounding box center [759, 443] width 342 height 32
click at [964, 111] on button "Close" at bounding box center [960, 106] width 24 height 24
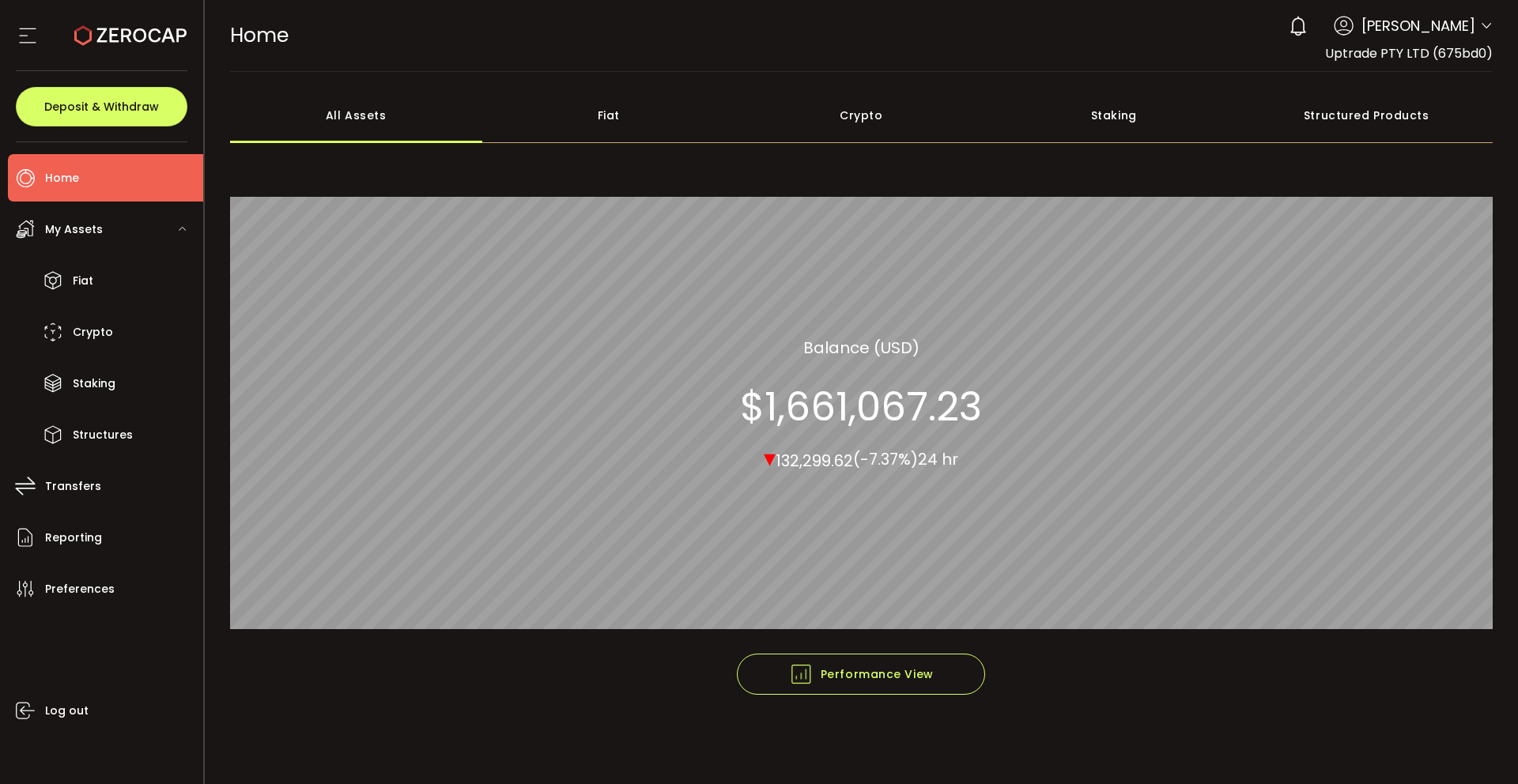
click at [119, 236] on div "My Assets" at bounding box center [105, 229] width 195 height 48
click at [122, 232] on div "My Assets" at bounding box center [105, 229] width 195 height 48
click at [139, 347] on li "Crypto" at bounding box center [105, 332] width 195 height 48
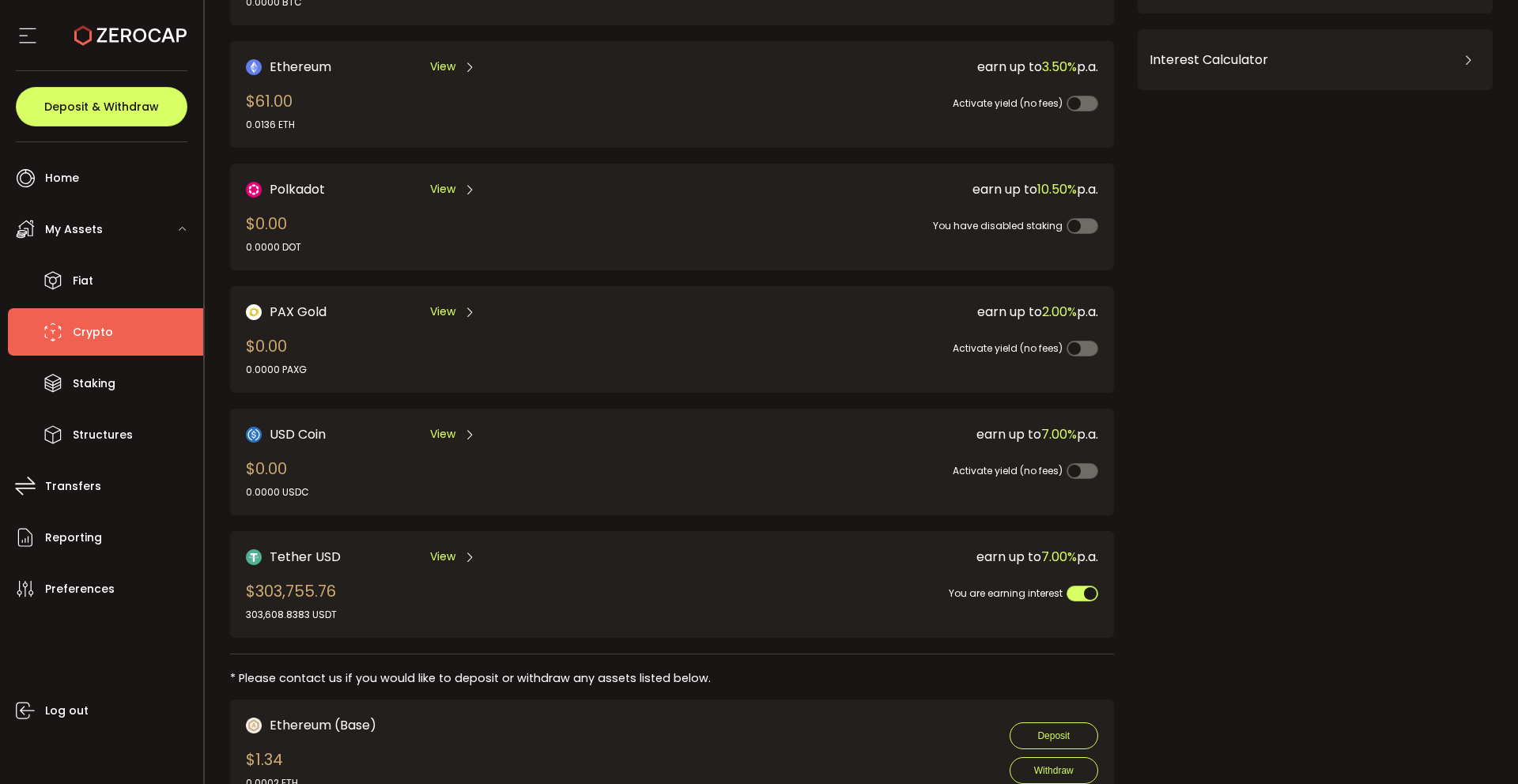
scroll to position [566, 0]
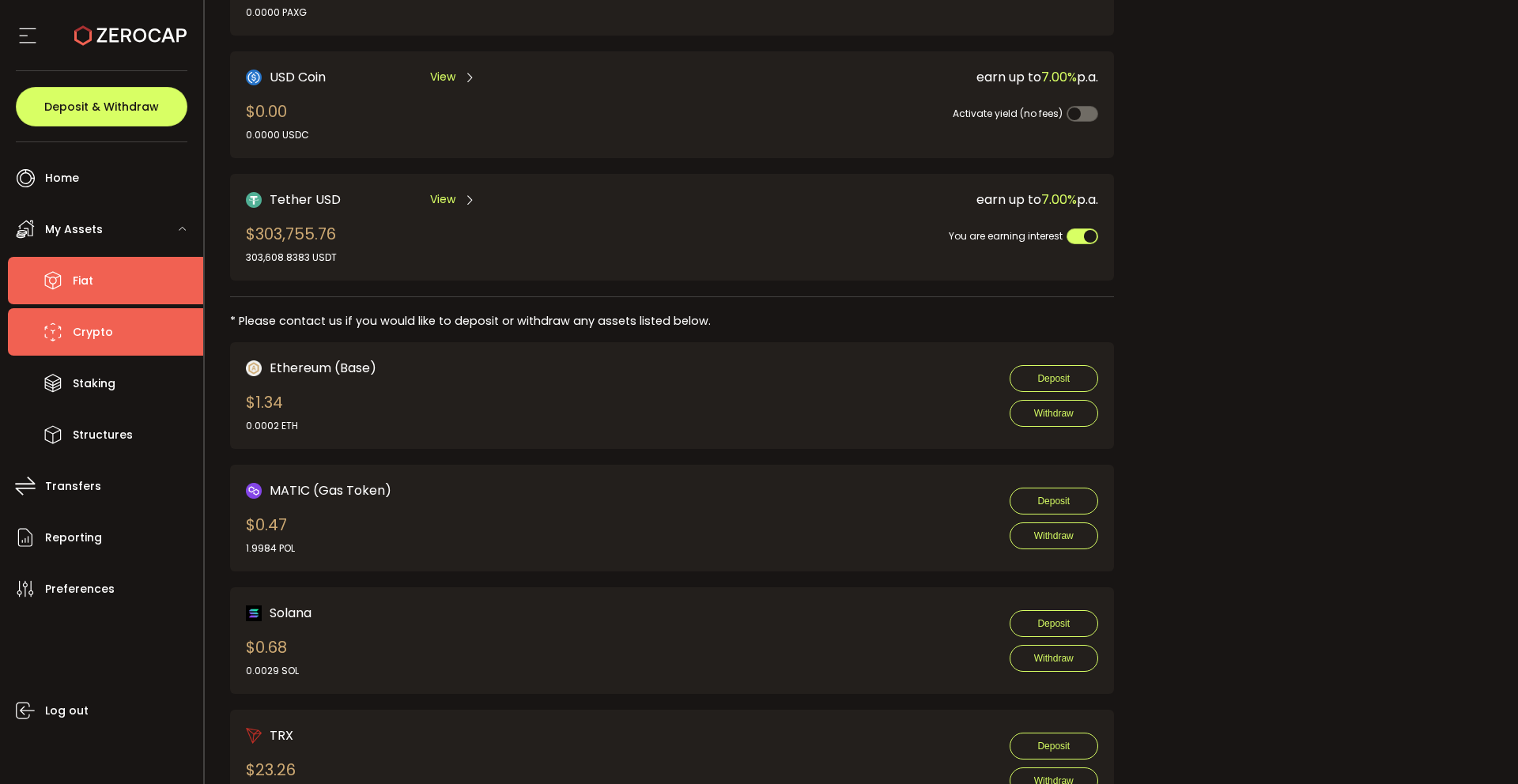
click at [109, 283] on li "Fiat" at bounding box center [105, 281] width 195 height 48
